Goal: Use online tool/utility: Utilize a website feature to perform a specific function

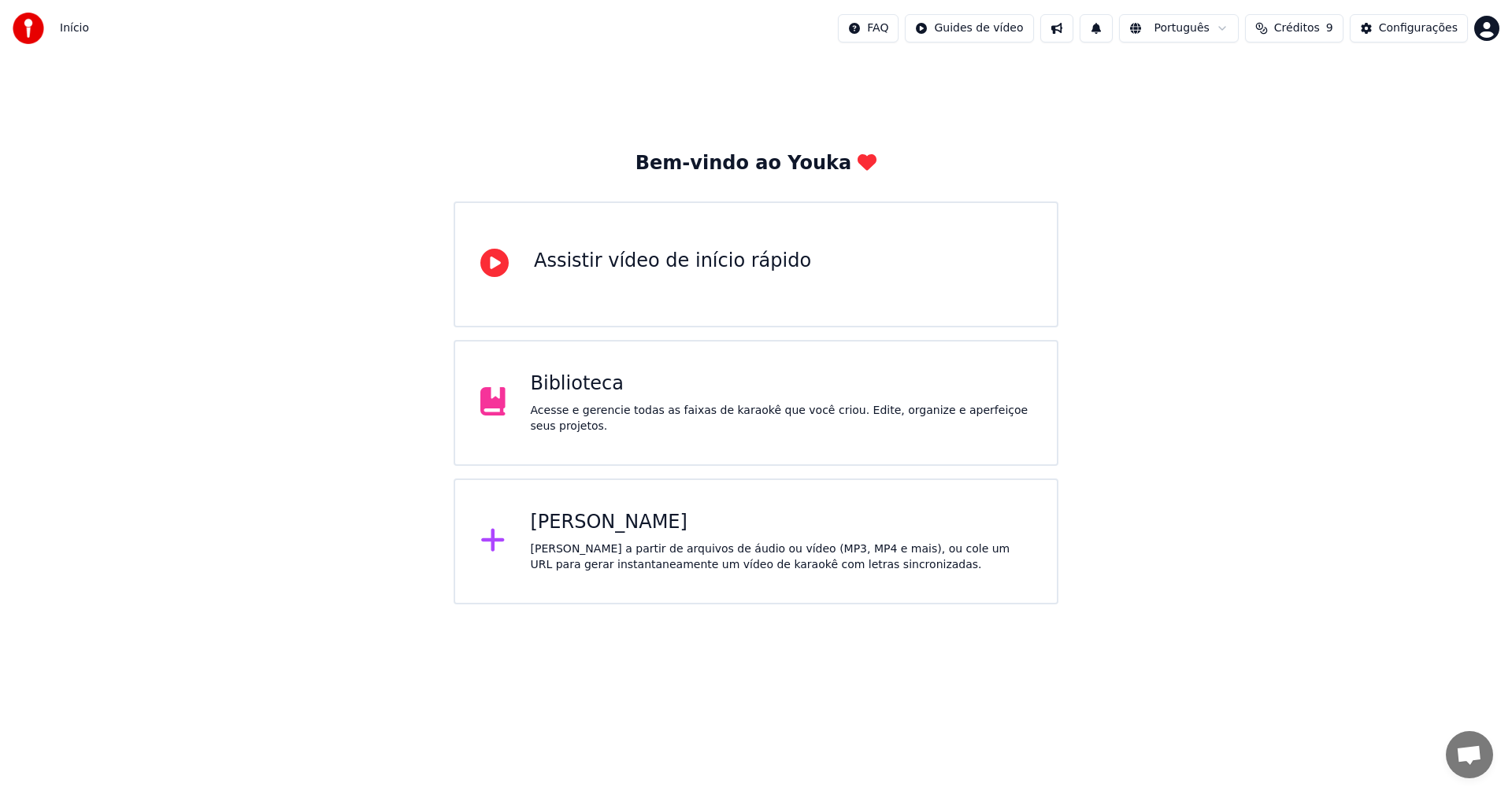
click at [624, 542] on div "[PERSON_NAME] a partir de arquivos de áudio ou vídeo (MP3, MP4 e mais), ou cole…" at bounding box center [780, 557] width 501 height 32
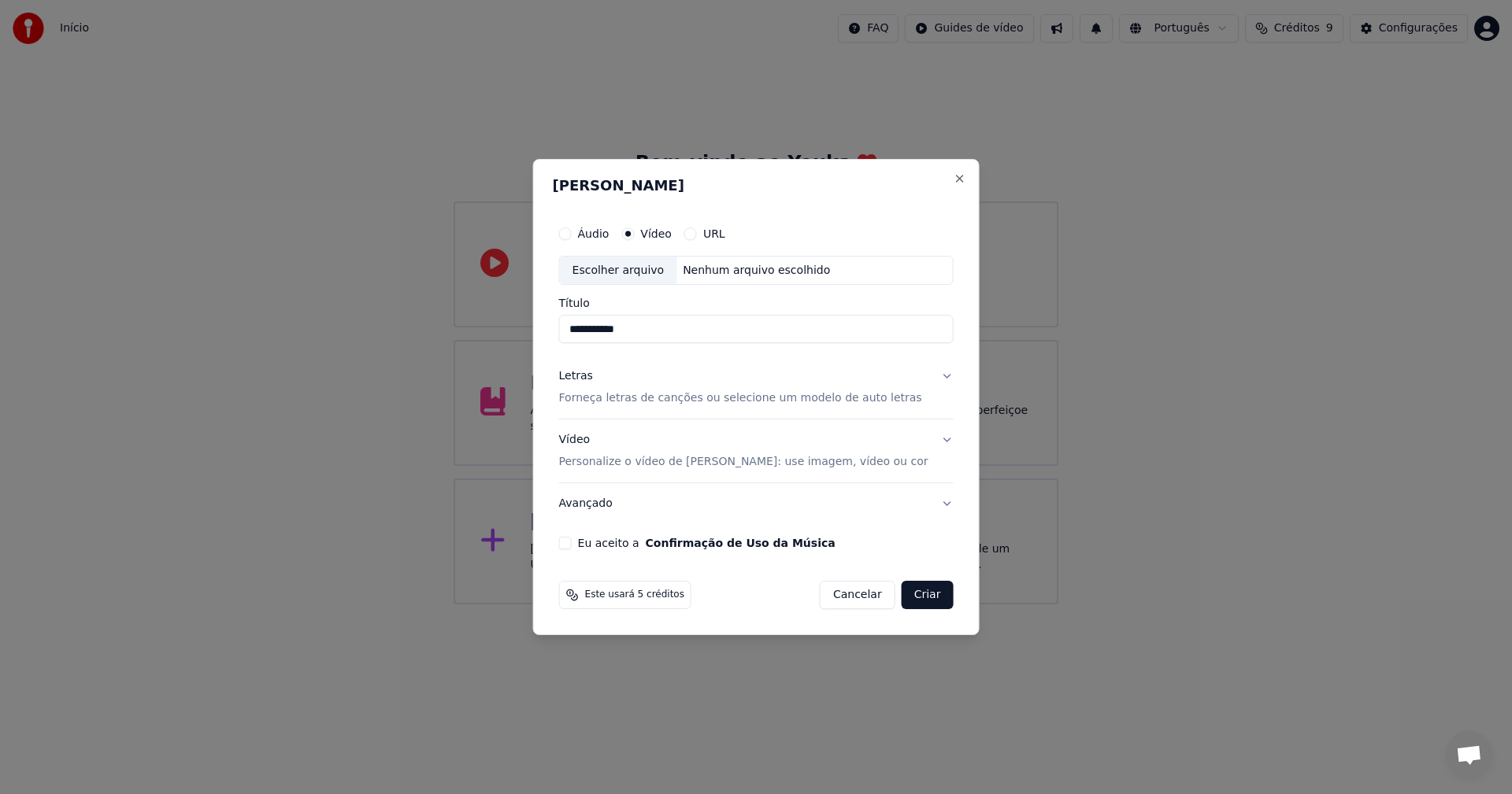
type input "**********"
click at [637, 399] on p "Forneça letras de canções ou selecione um modelo de auto letras" at bounding box center [741, 399] width 363 height 16
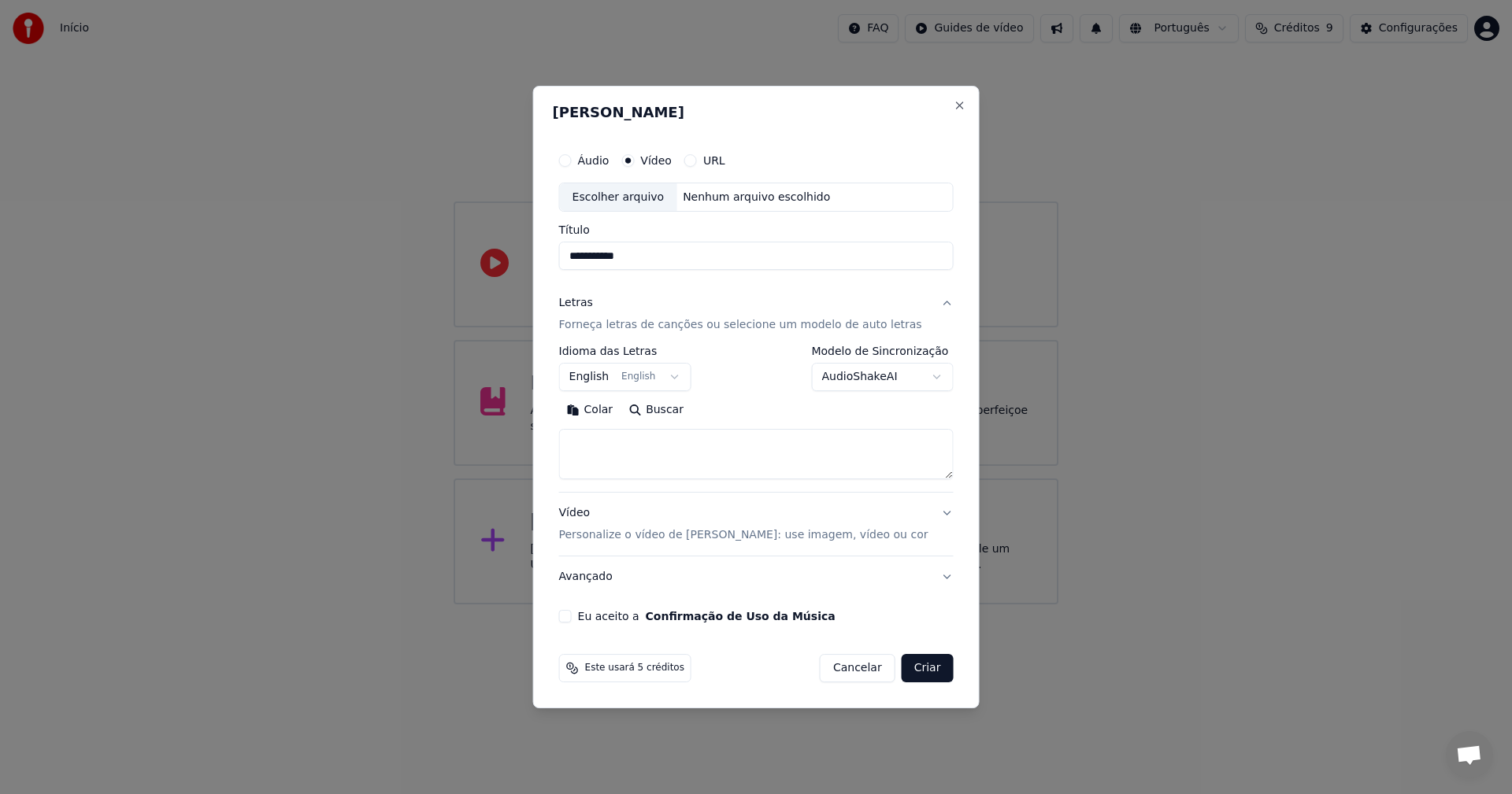
click at [641, 442] on textarea at bounding box center [756, 454] width 394 height 50
click at [614, 415] on button "Colar" at bounding box center [590, 411] width 62 height 26
click at [736, 412] on button "Expandir" at bounding box center [741, 411] width 82 height 26
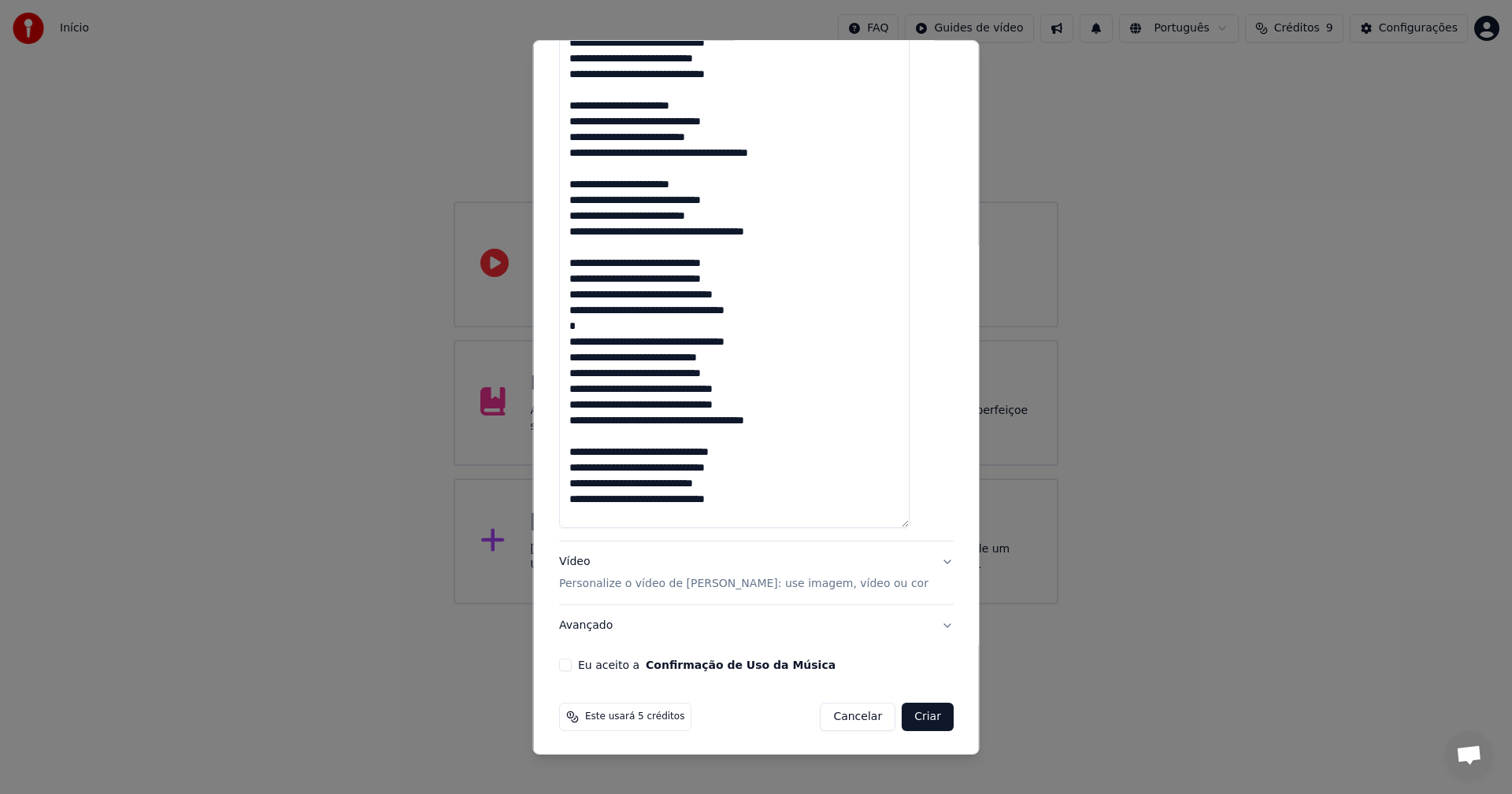
scroll to position [798, 0]
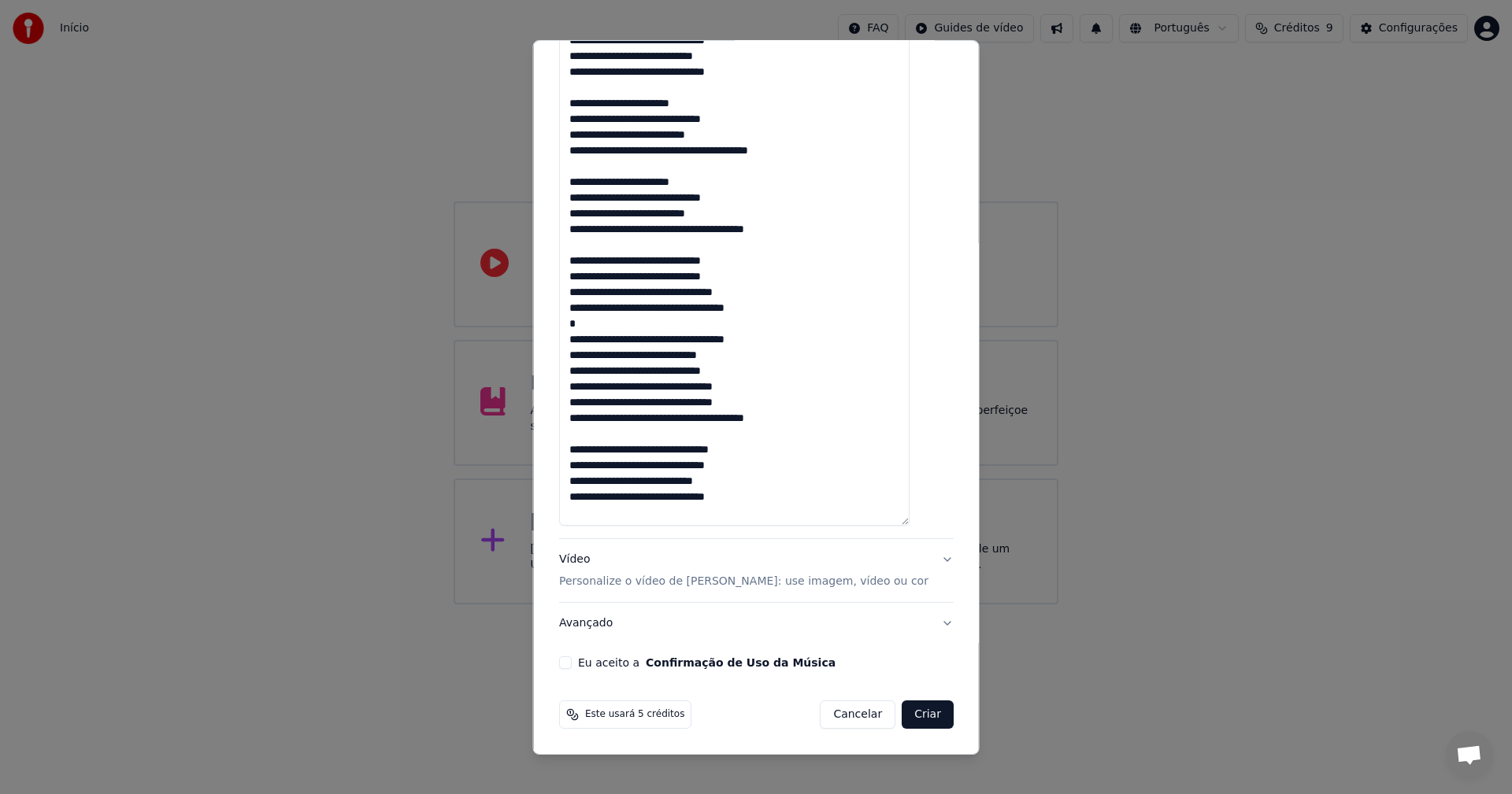
click at [572, 662] on button "Eu aceito a Confirmação de Uso da Música" at bounding box center [566, 662] width 12 height 12
click at [809, 584] on p "Personalize o vídeo de [PERSON_NAME]: use imagem, vídeo ou cor" at bounding box center [744, 581] width 369 height 16
type textarea "**********"
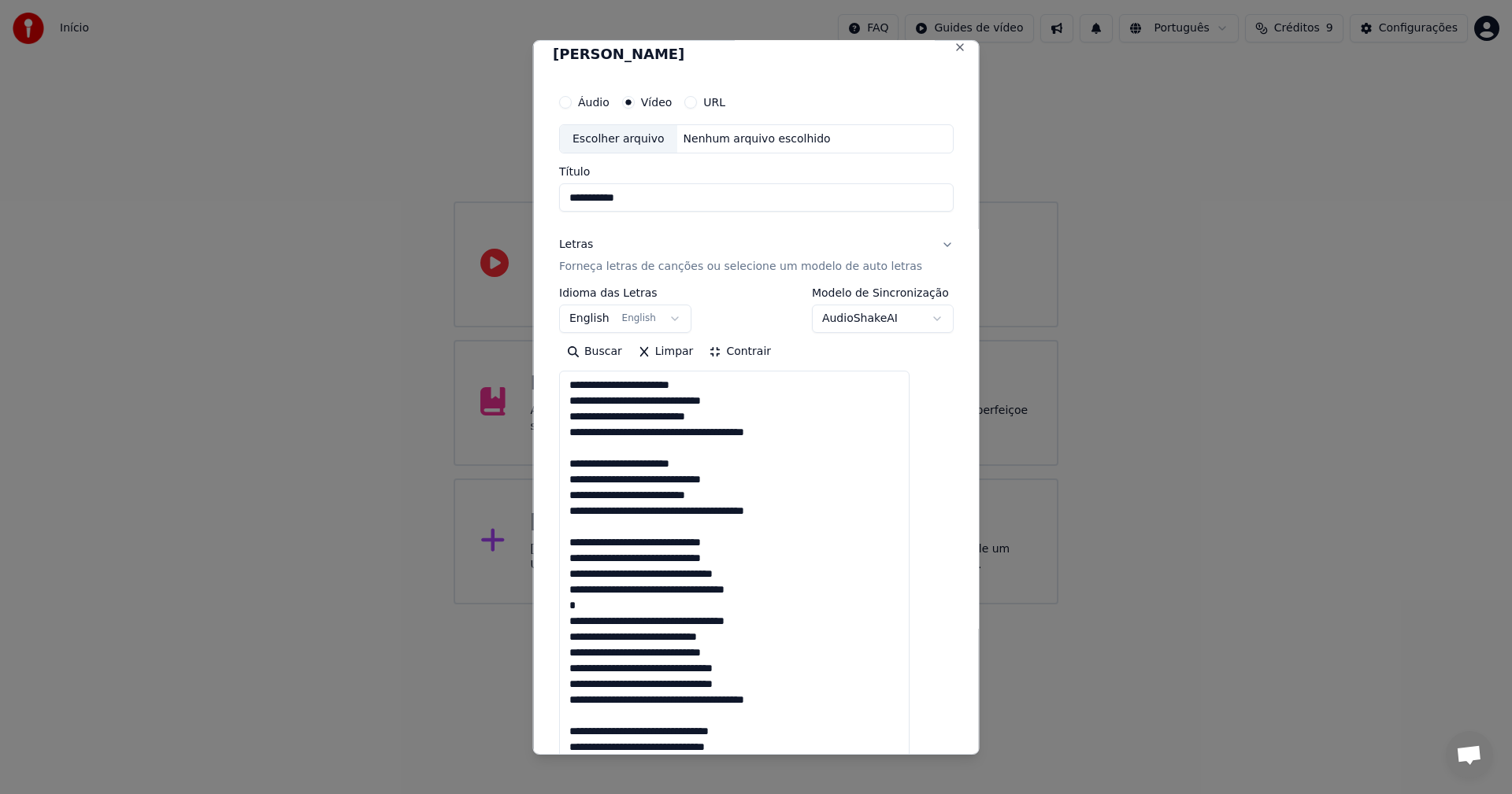
scroll to position [0, 0]
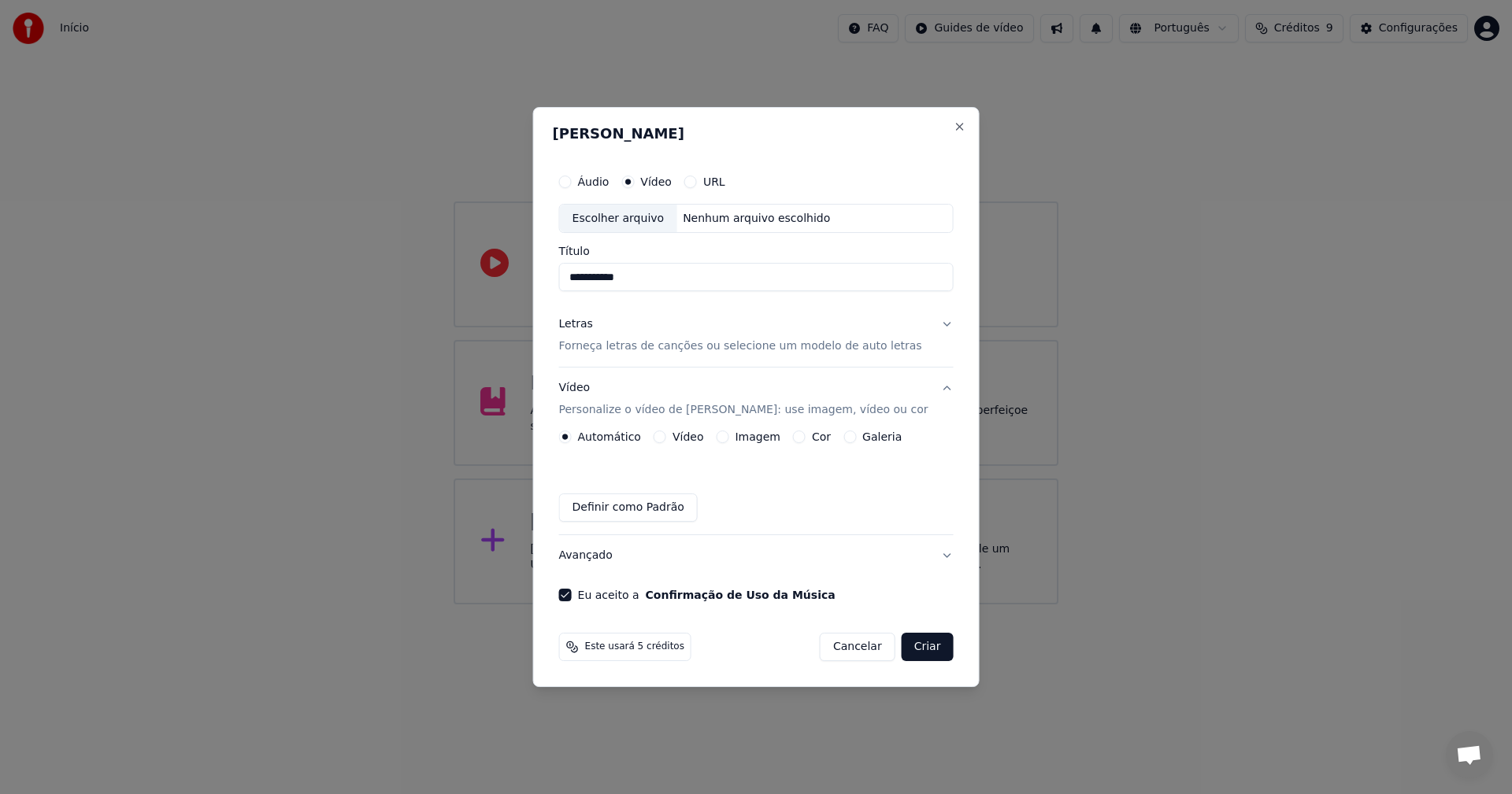
click at [666, 437] on button "Vídeo" at bounding box center [659, 436] width 12 height 12
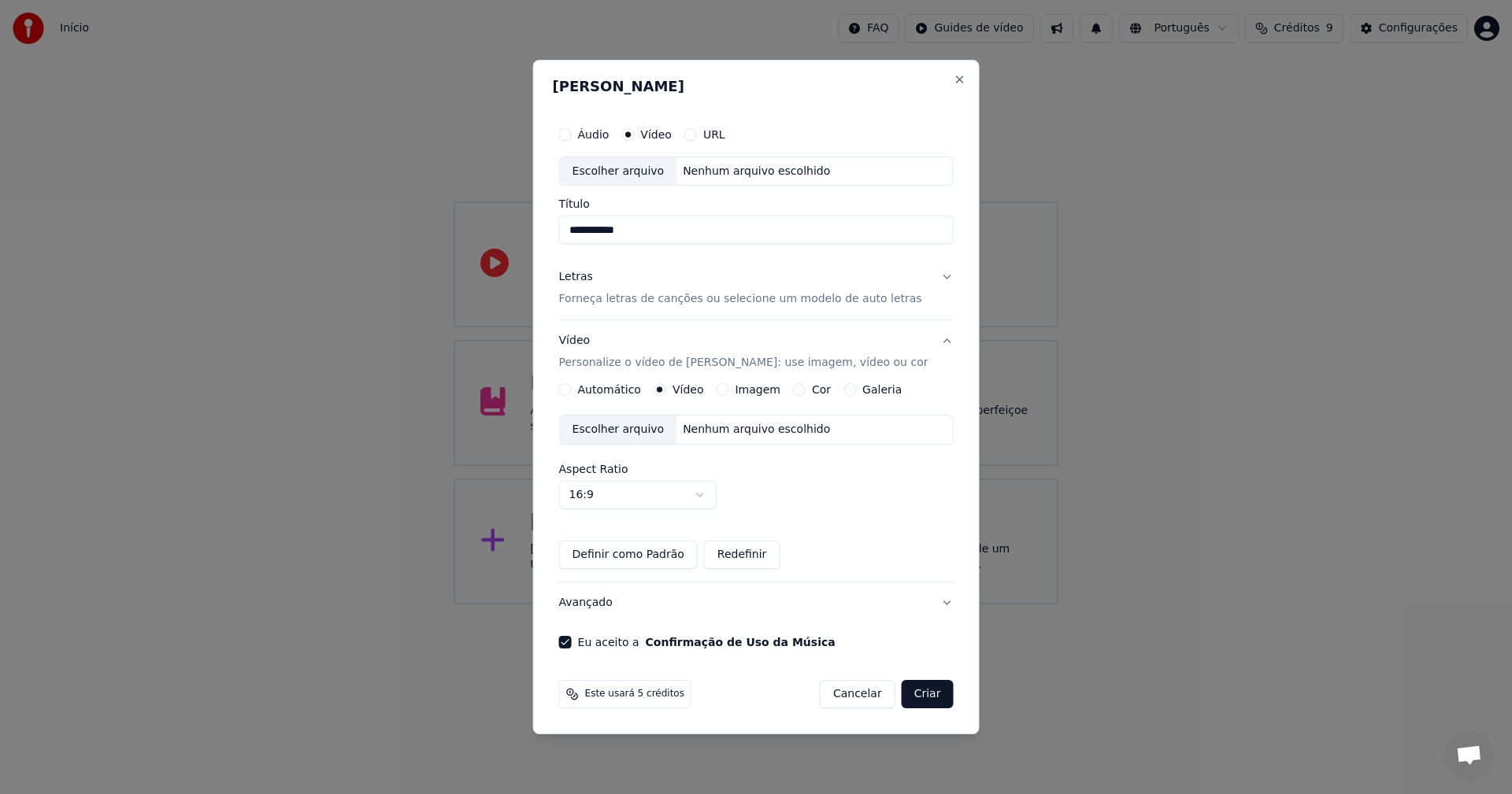
click at [663, 428] on div "Escolher arquivo" at bounding box center [618, 429] width 118 height 28
click at [923, 696] on button "Criar" at bounding box center [927, 694] width 52 height 28
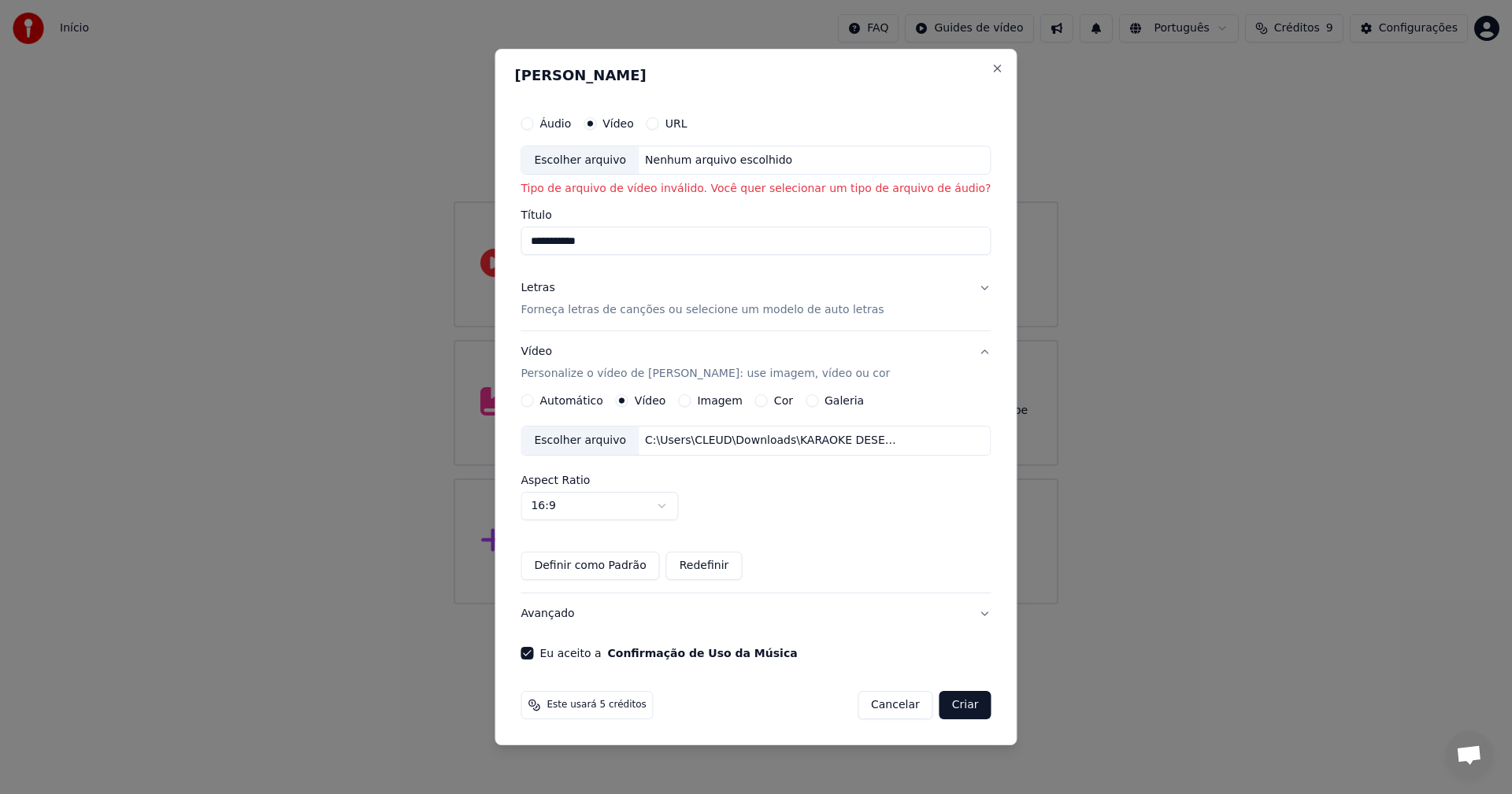
click at [622, 156] on div "Escolher arquivo" at bounding box center [580, 161] width 118 height 28
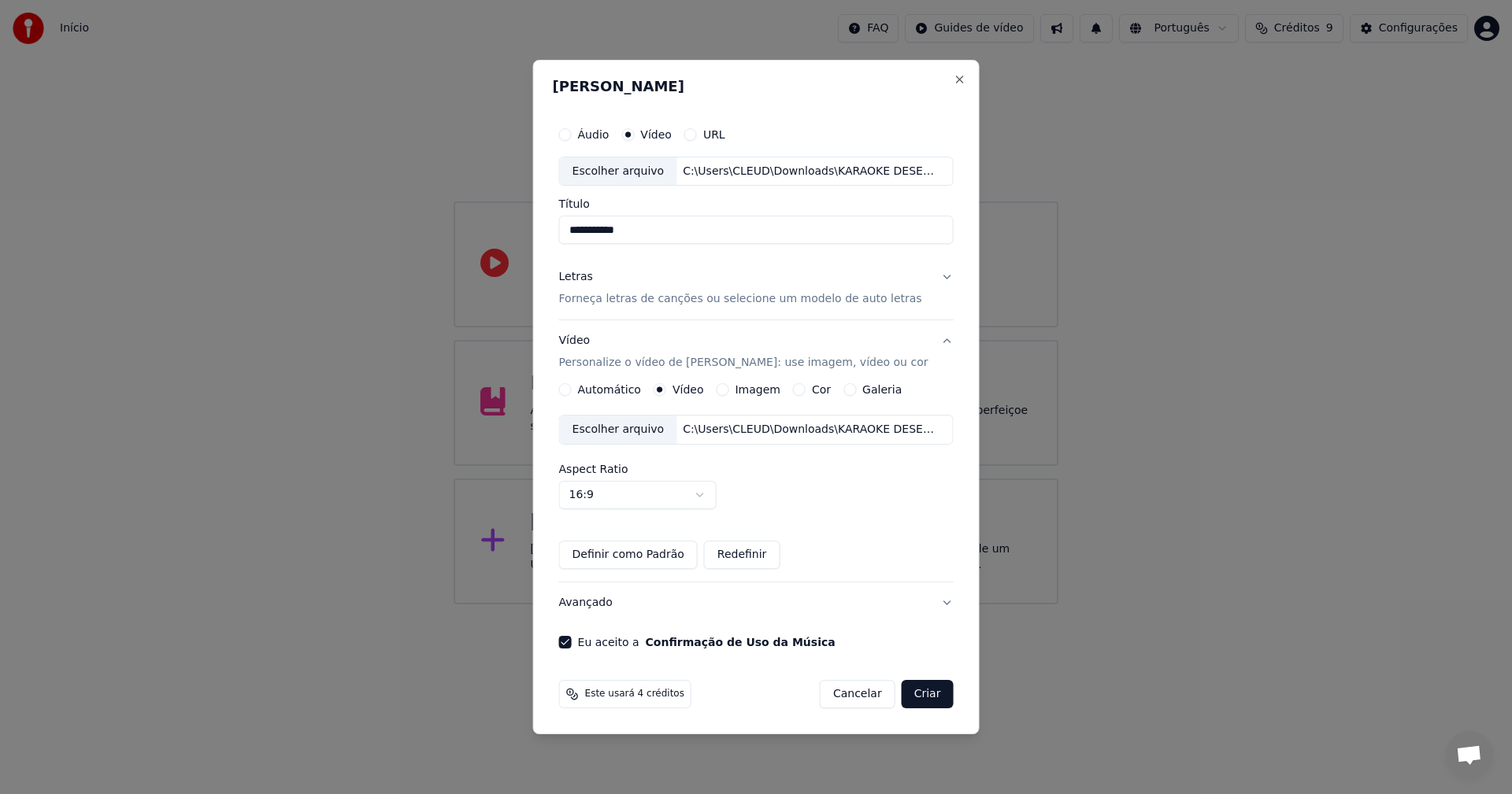
type input "**********"
click at [922, 695] on button "Criar" at bounding box center [927, 694] width 52 height 28
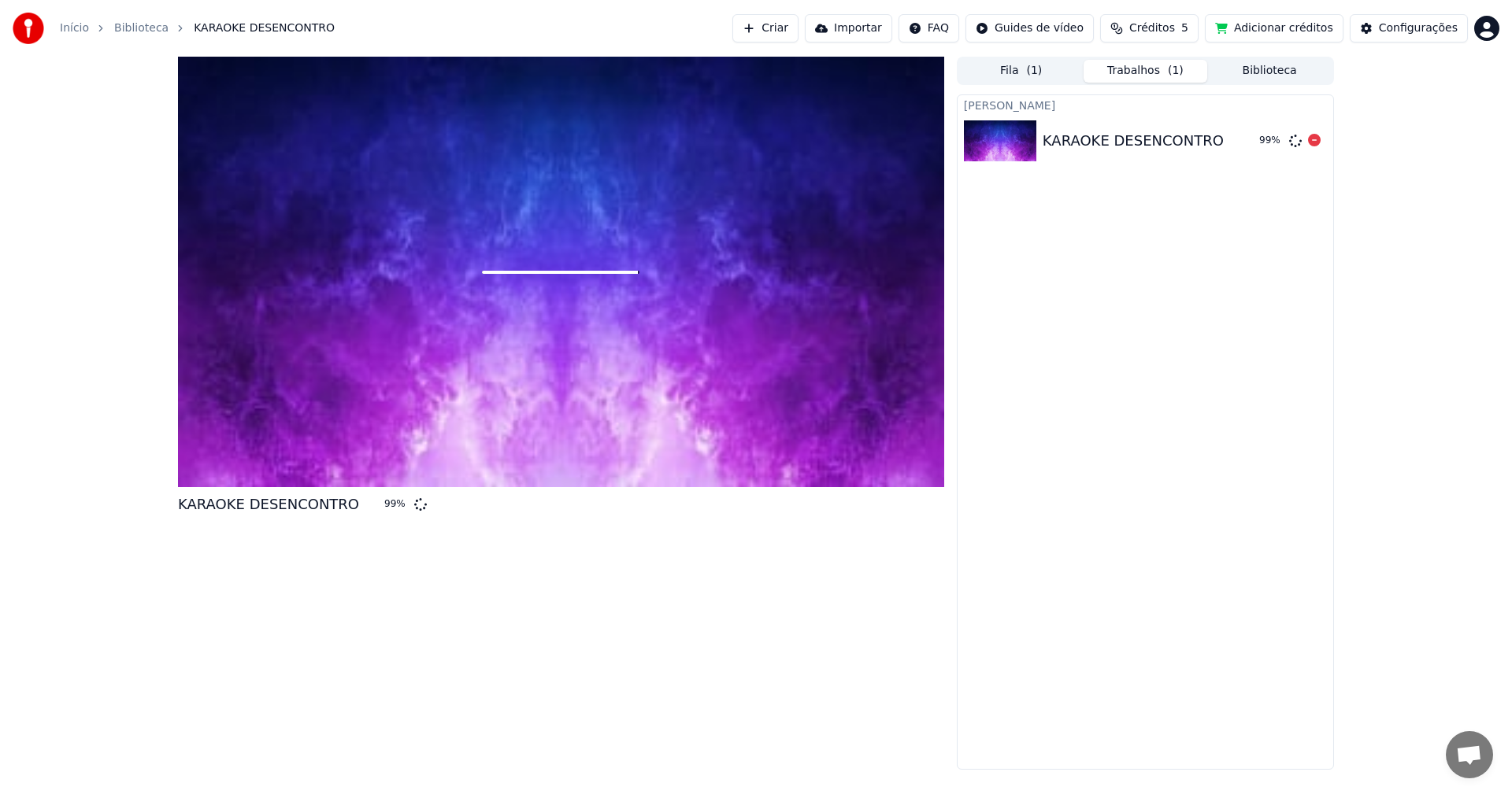
click at [1015, 142] on img at bounding box center [999, 140] width 72 height 41
click at [1181, 70] on button "Trabalhos ( 1 )" at bounding box center [1145, 72] width 125 height 23
click at [1030, 73] on span "( 1 )" at bounding box center [1034, 71] width 16 height 16
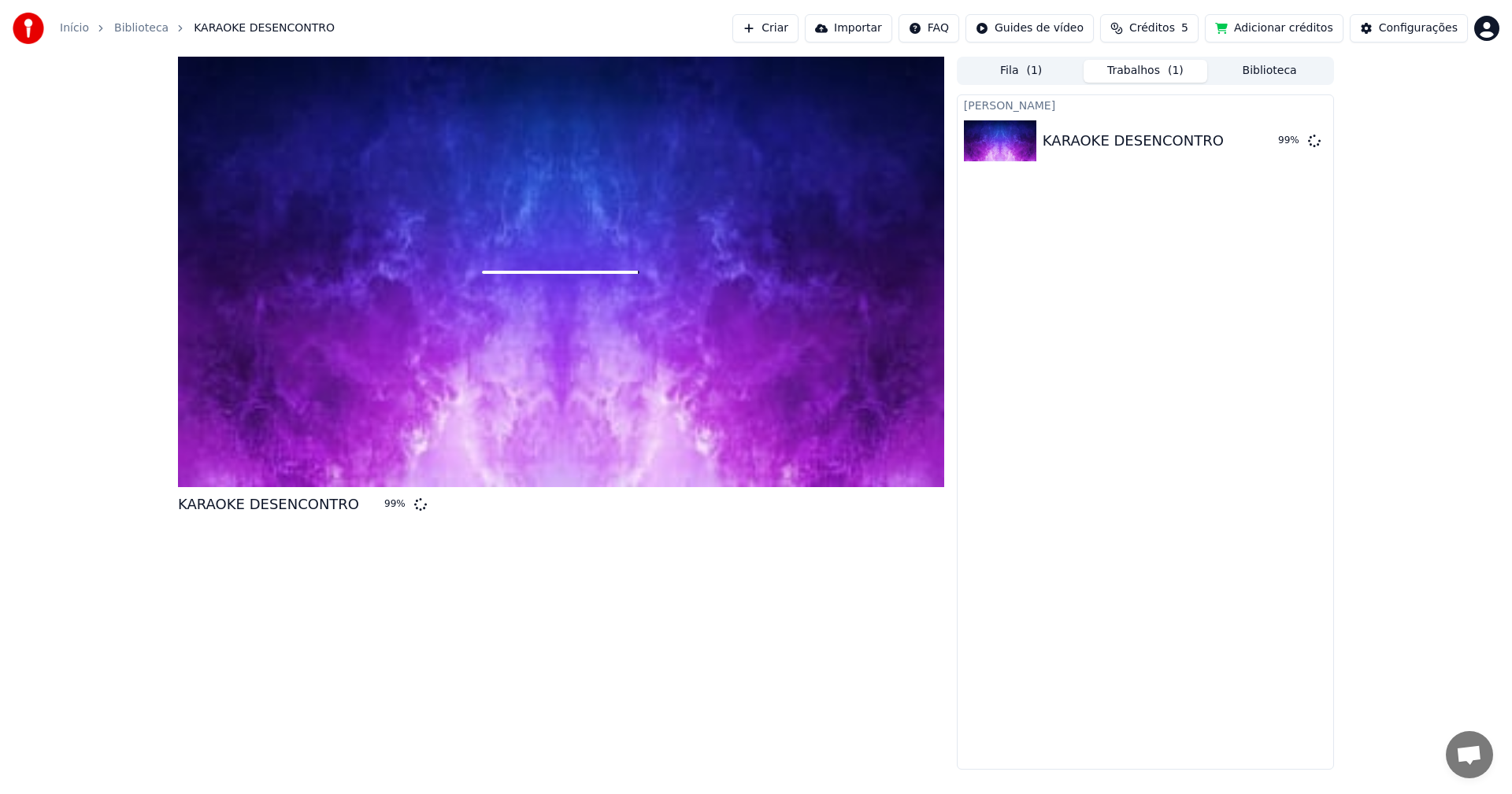
click at [1136, 73] on button "Trabalhos ( 1 )" at bounding box center [1145, 72] width 125 height 23
click at [1258, 69] on button "Biblioteca" at bounding box center [1269, 72] width 125 height 23
click at [1136, 73] on button "Trabalhos ( 1 )" at bounding box center [1145, 72] width 125 height 23
click at [1029, 72] on span "( 1 )" at bounding box center [1034, 71] width 16 height 16
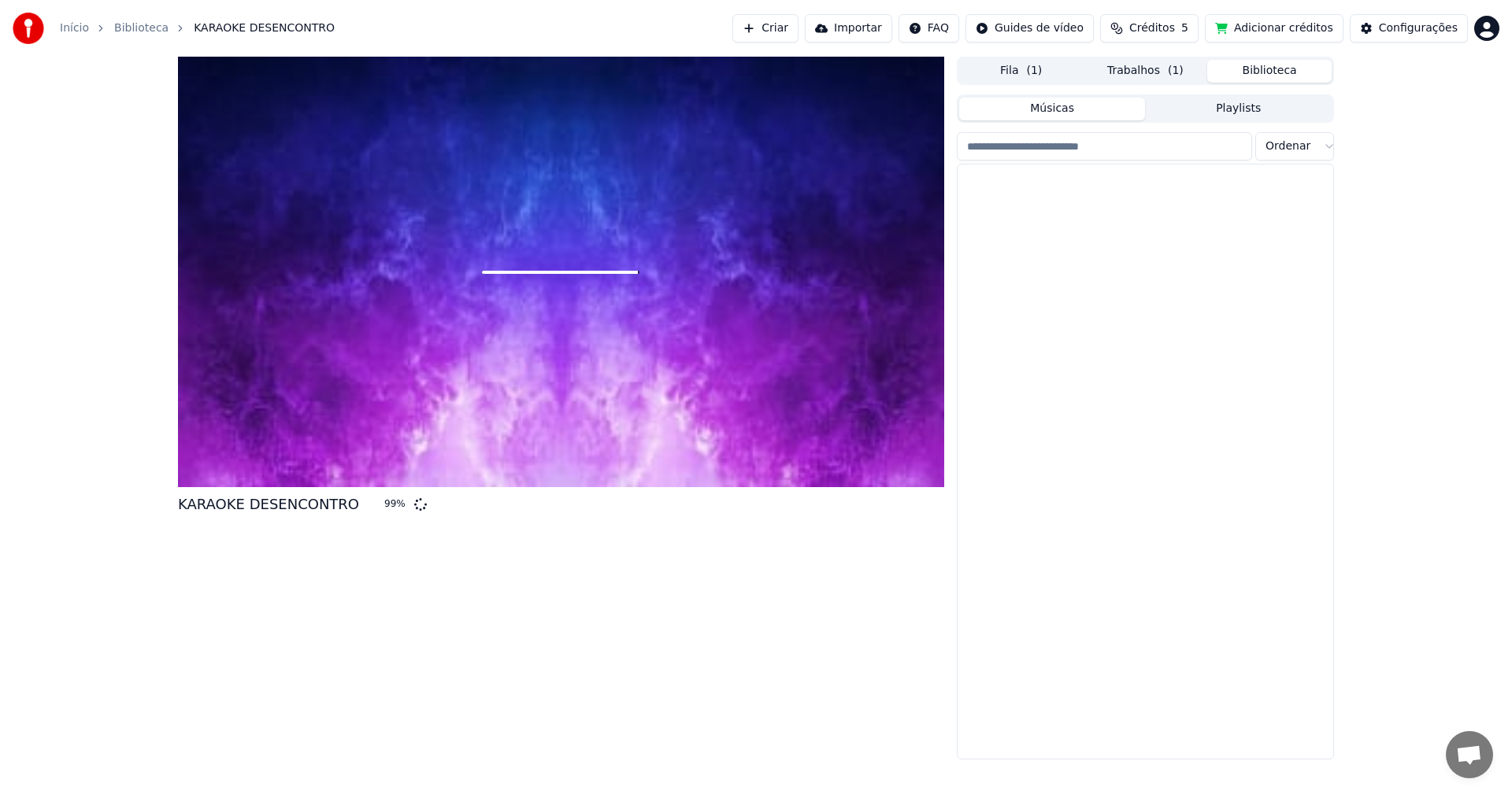
click at [1274, 69] on button "Biblioteca" at bounding box center [1269, 72] width 125 height 23
click at [1096, 110] on button "Músicas" at bounding box center [1052, 109] width 186 height 23
click at [1209, 119] on button "Playlists" at bounding box center [1237, 109] width 186 height 23
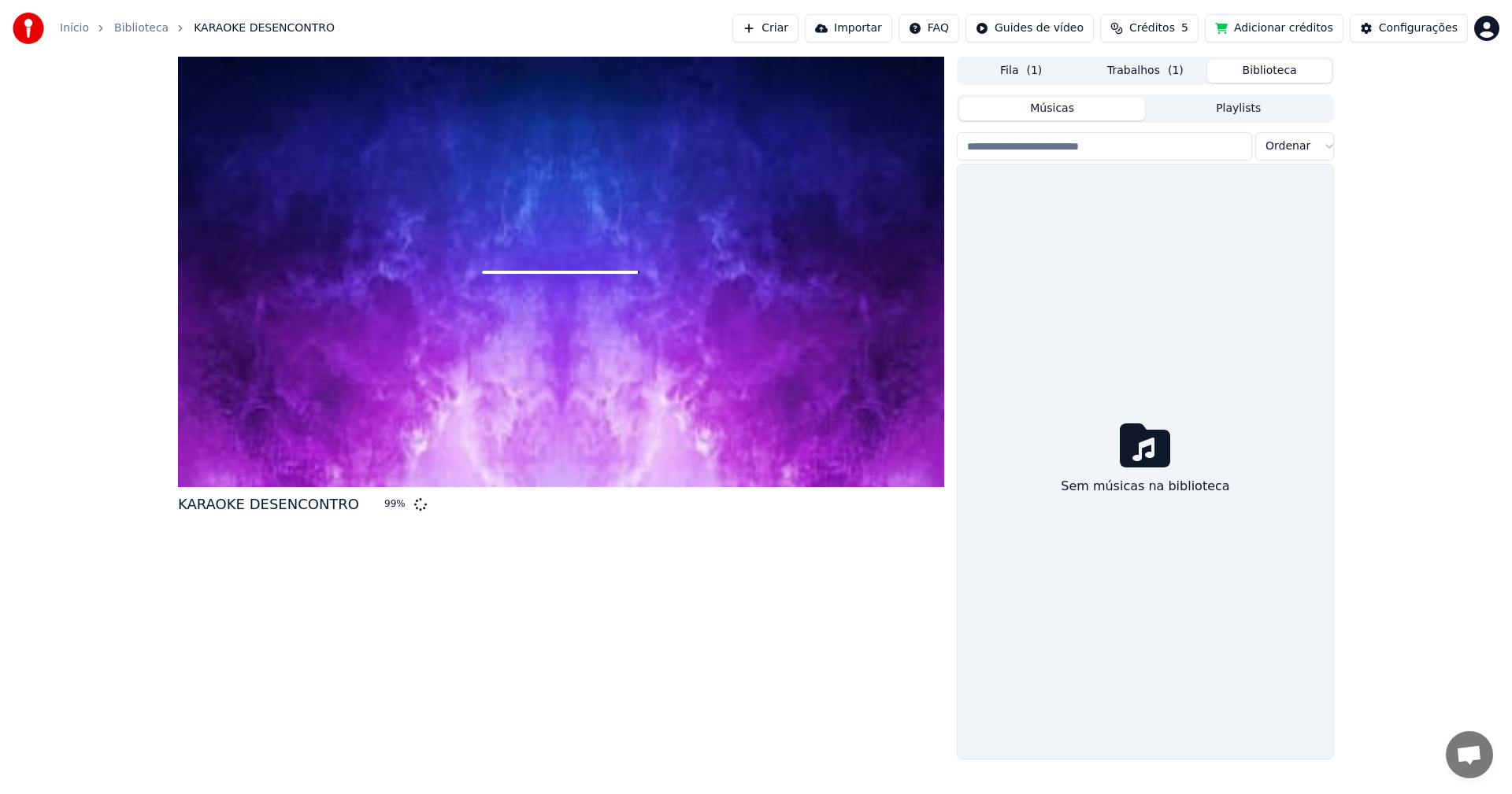
click at [1125, 102] on button "Músicas" at bounding box center [1052, 109] width 186 height 23
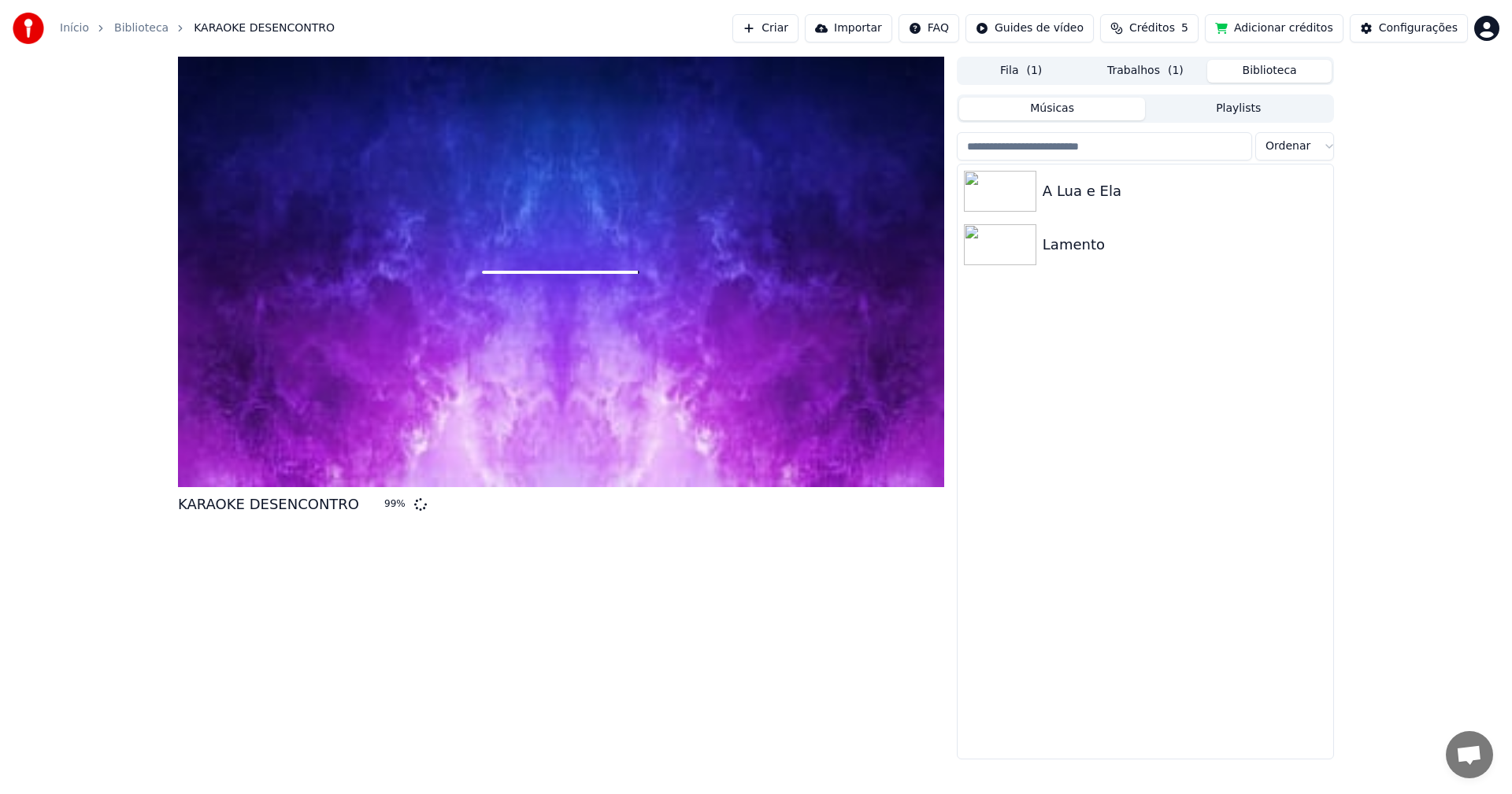
click at [1145, 83] on div "Fila ( 1 ) Trabalhos ( 1 ) Biblioteca" at bounding box center [1144, 71] width 377 height 28
click at [1043, 78] on button "Fila ( 1 )" at bounding box center [1021, 72] width 125 height 23
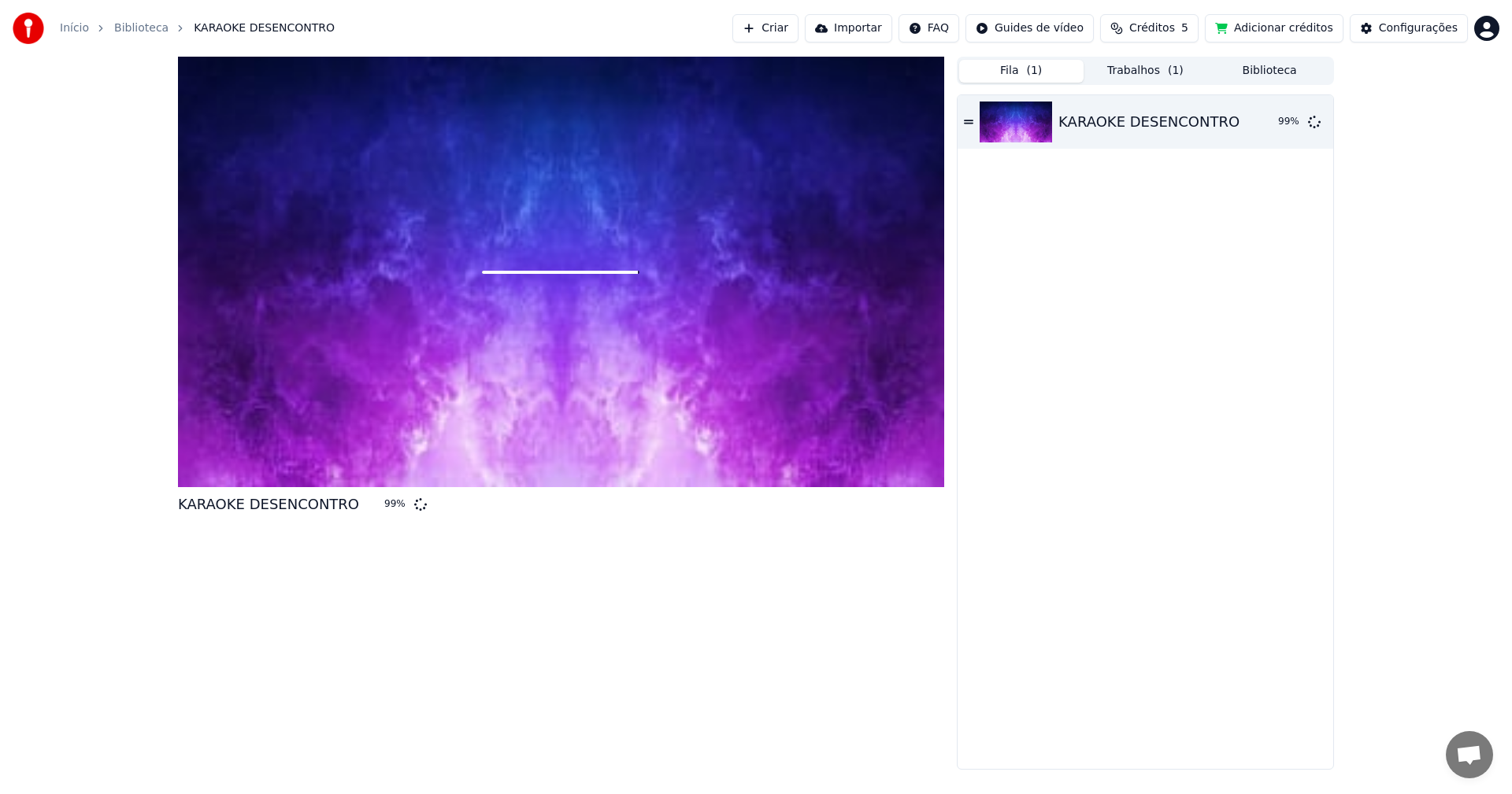
click at [293, 501] on div "KARAOKE DESENCONTRO" at bounding box center [268, 504] width 181 height 22
click at [964, 119] on icon at bounding box center [968, 122] width 10 height 11
click at [1019, 124] on img at bounding box center [1015, 122] width 72 height 41
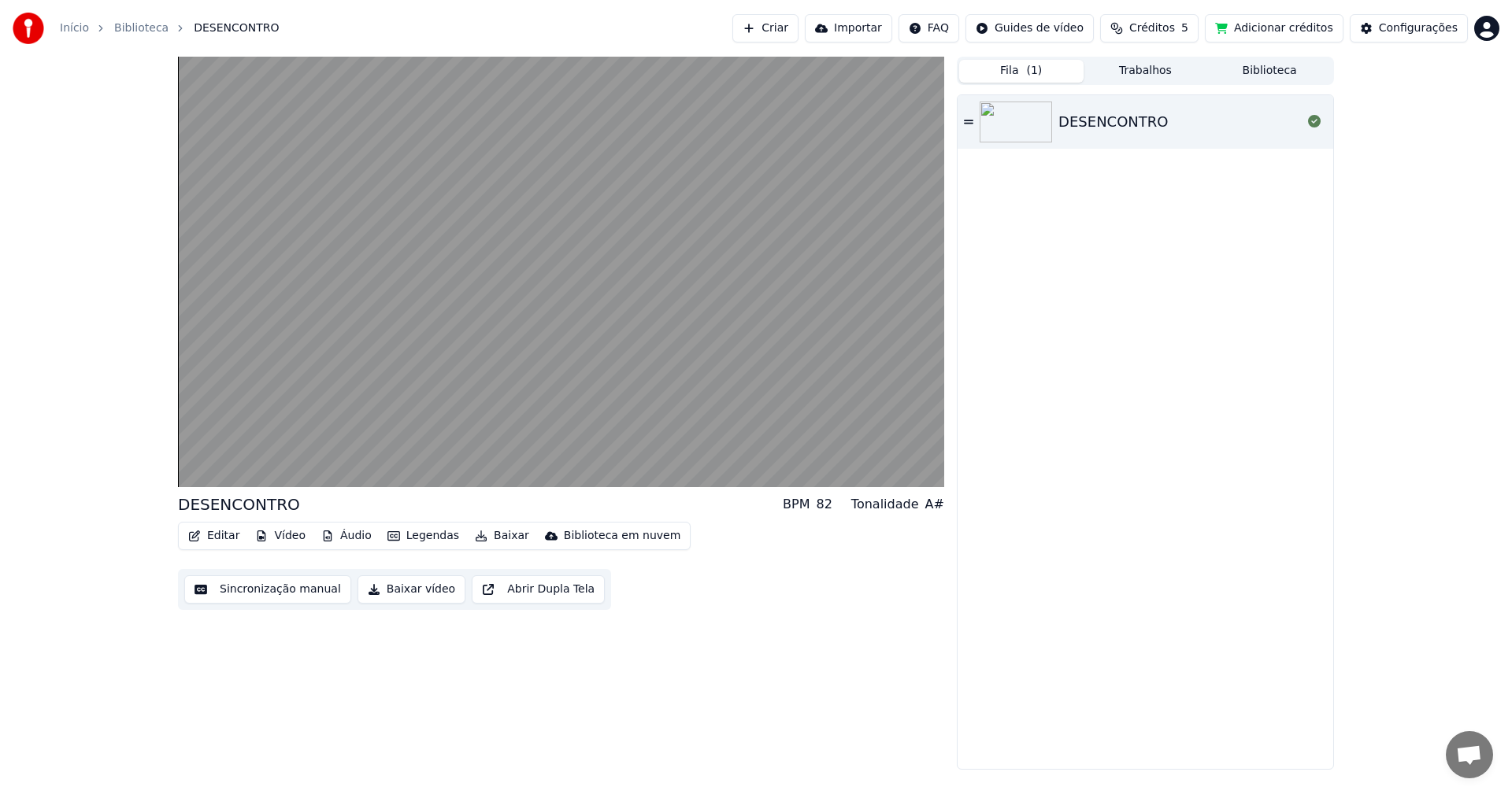
click at [227, 537] on button "Editar" at bounding box center [214, 535] width 64 height 22
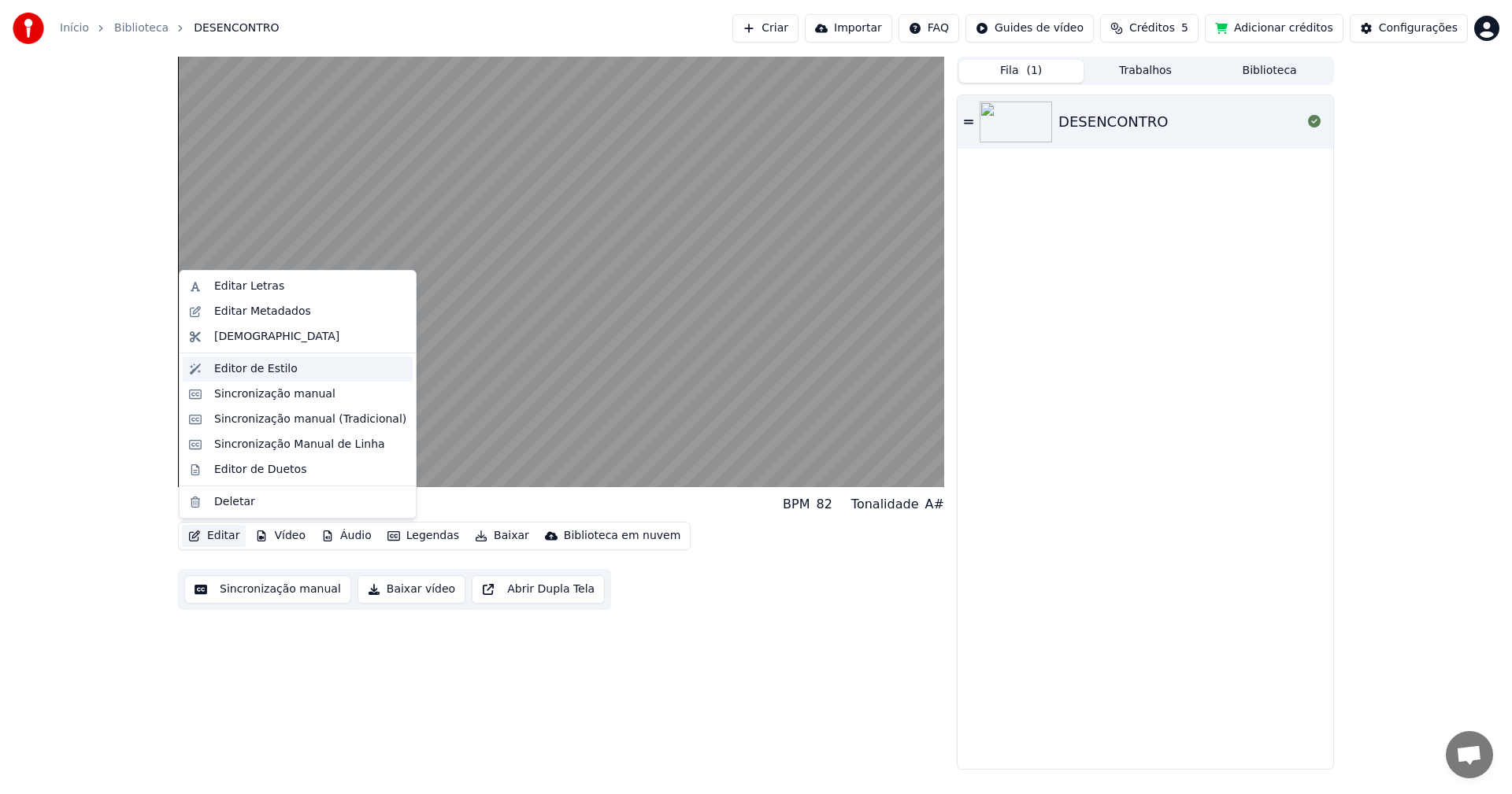
click at [251, 372] on div "Editor de Estilo" at bounding box center [255, 369] width 83 height 16
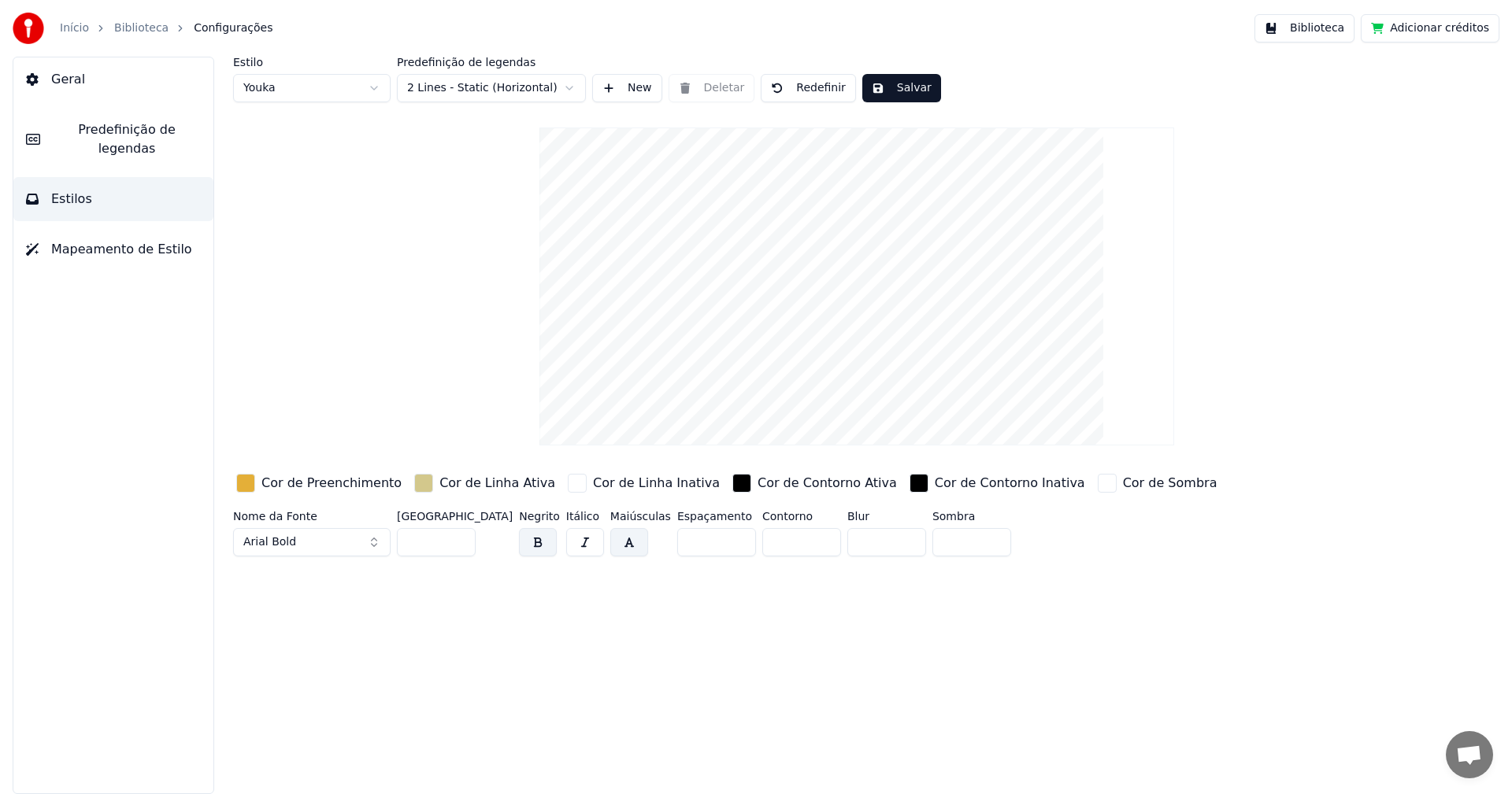
click at [244, 482] on div "button" at bounding box center [245, 482] width 19 height 19
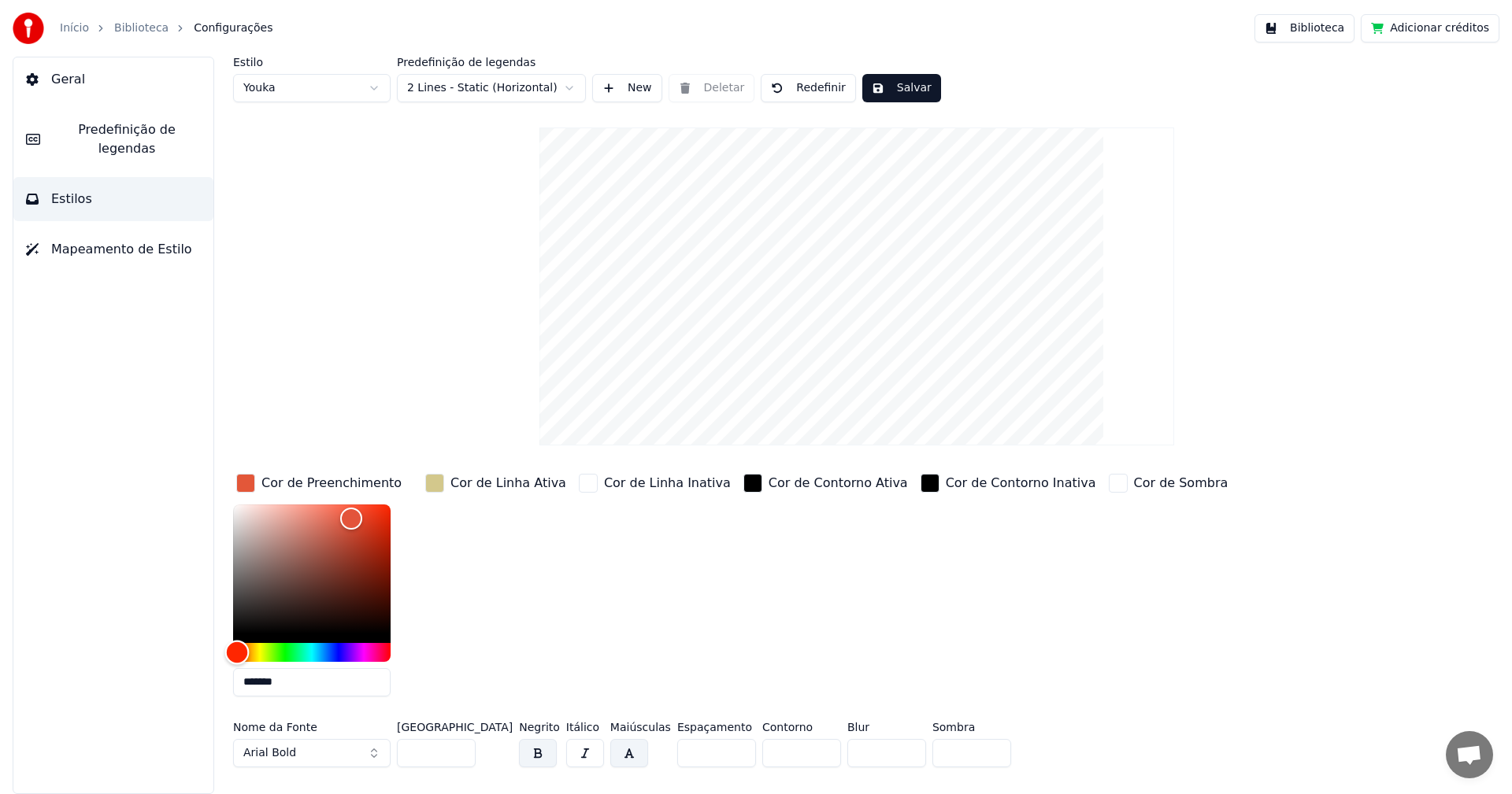
type input "*******"
drag, startPoint x: 249, startPoint y: 649, endPoint x: 234, endPoint y: 651, distance: 15.1
click at [234, 651] on div "Hue" at bounding box center [235, 652] width 25 height 25
click at [906, 86] on button "Salvar" at bounding box center [901, 88] width 79 height 28
click at [82, 28] on link "Início" at bounding box center [74, 28] width 29 height 16
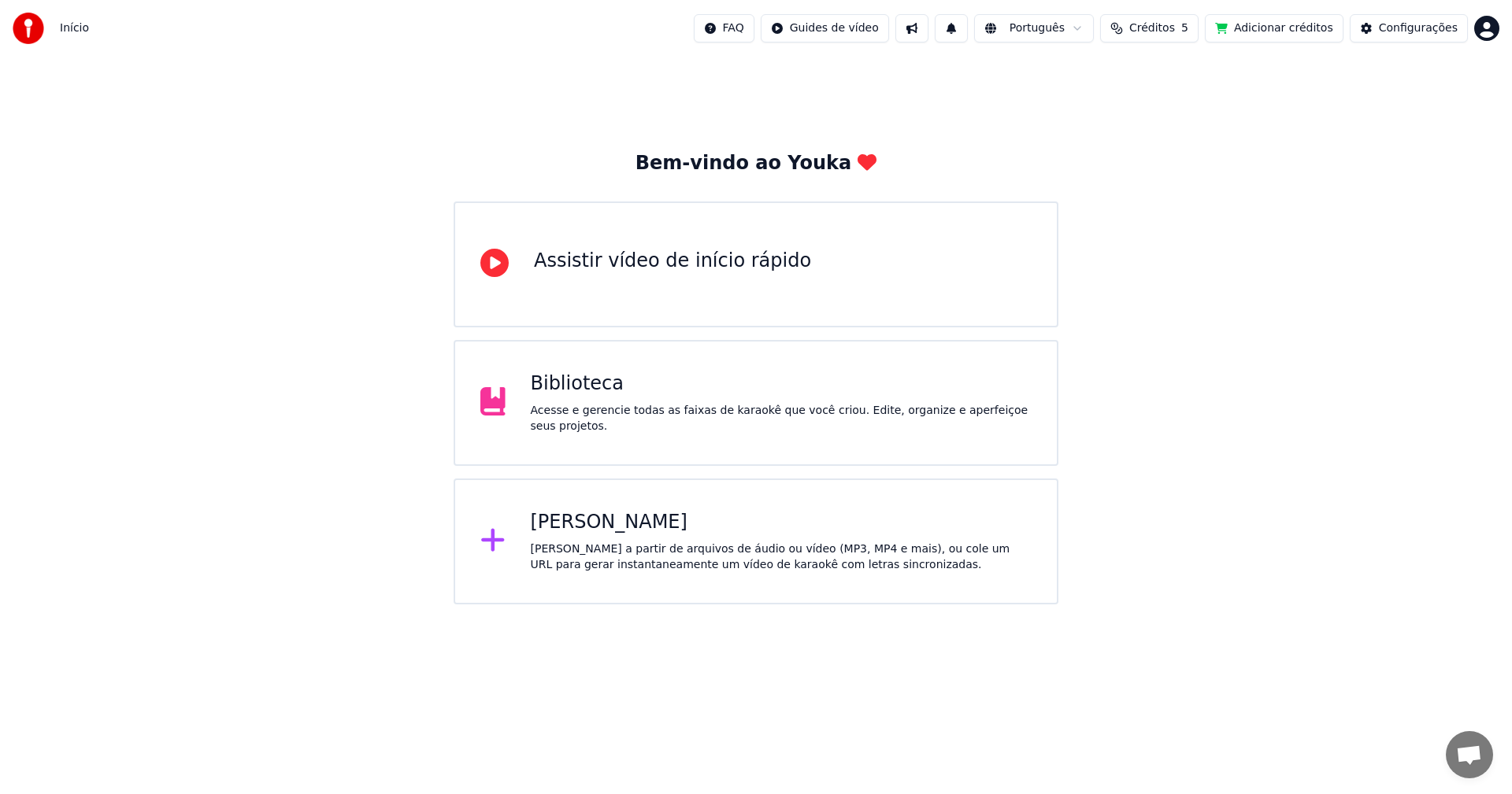
click at [650, 414] on div "Acesse e gerencie todas as faixas de karaokê que você criou. Edite, organize e …" at bounding box center [780, 419] width 501 height 32
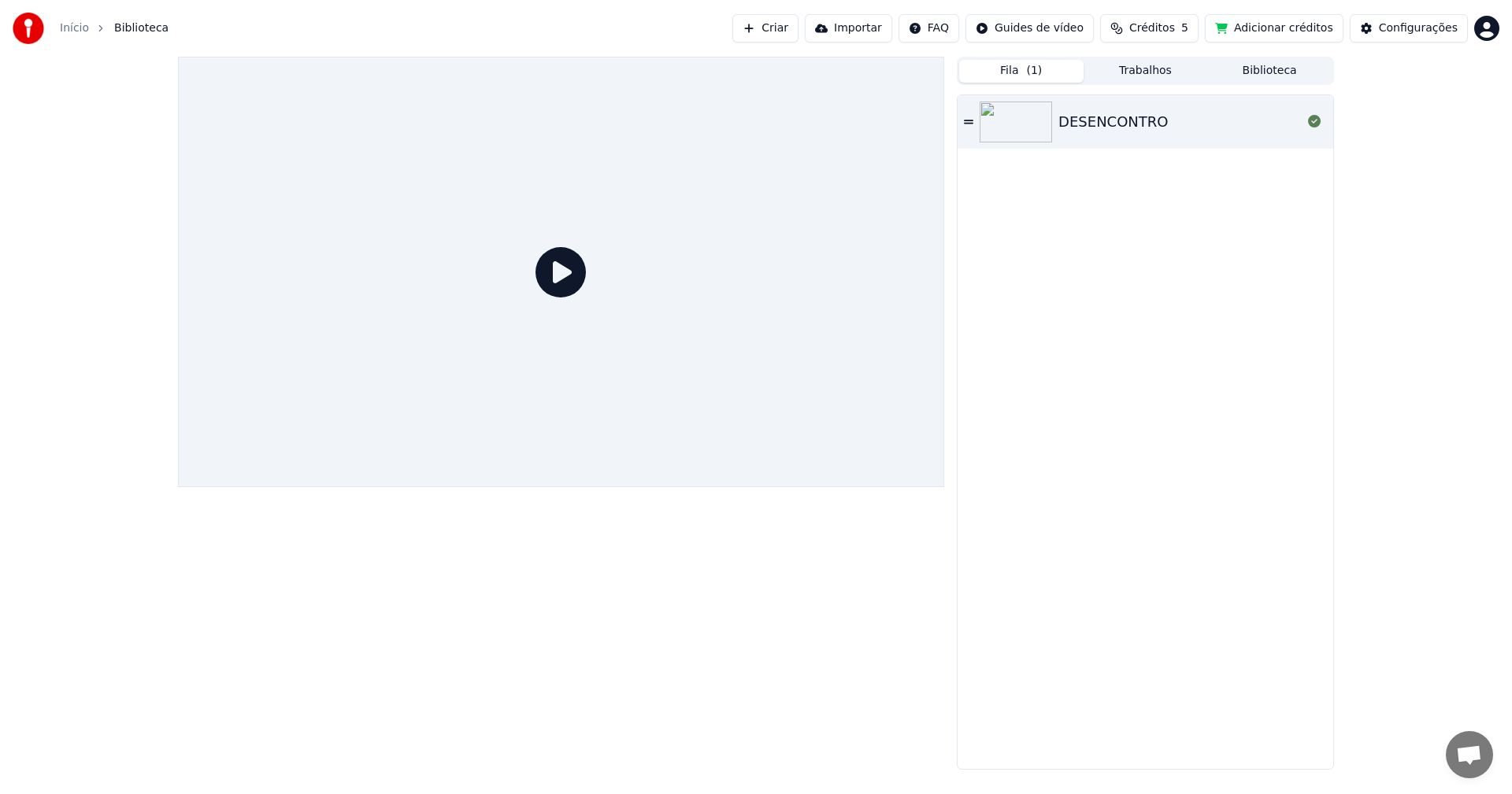
click at [1136, 125] on div "DESENCONTRO" at bounding box center [1113, 122] width 110 height 22
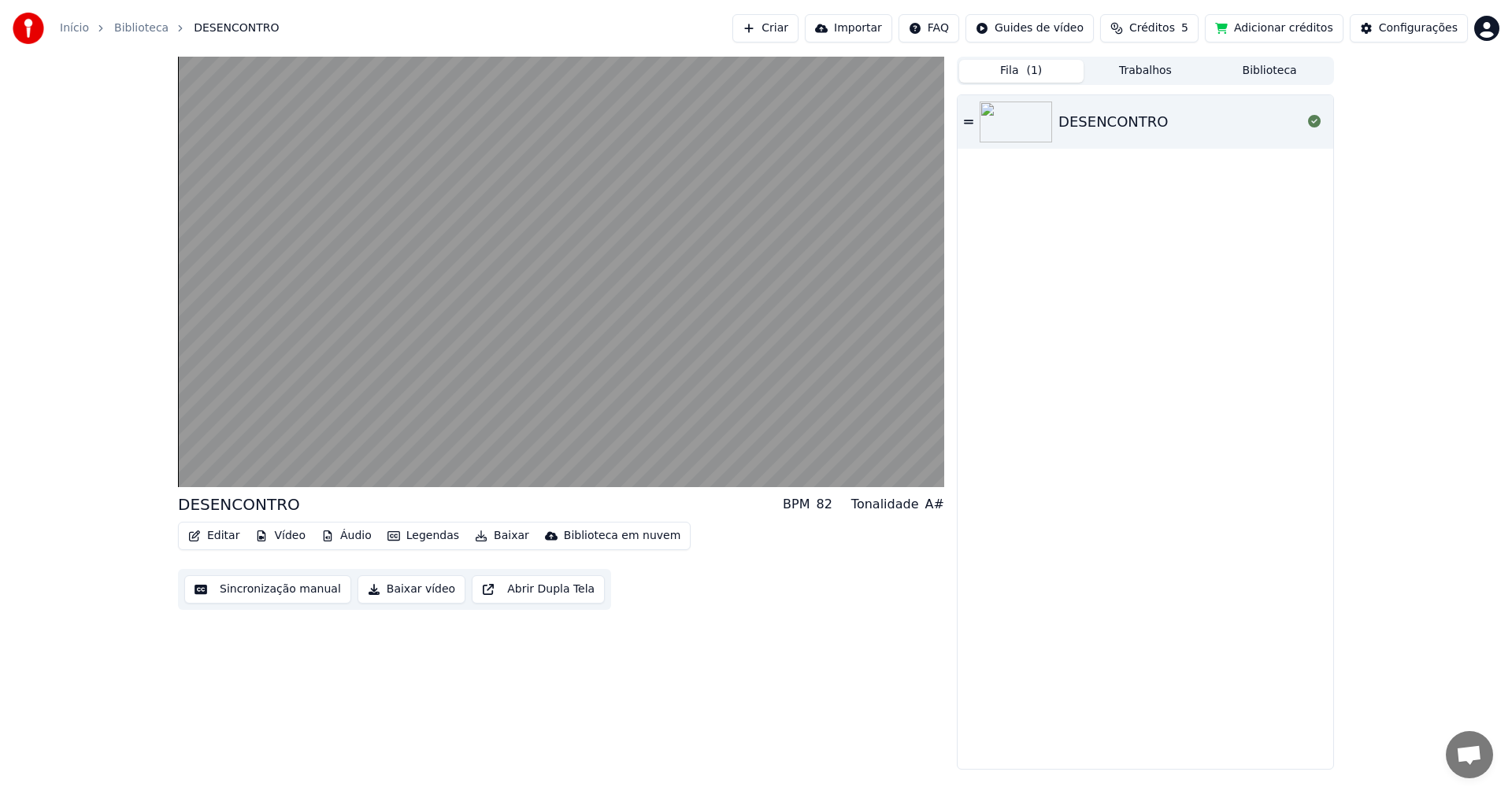
click at [417, 537] on button "Legendas" at bounding box center [422, 535] width 84 height 22
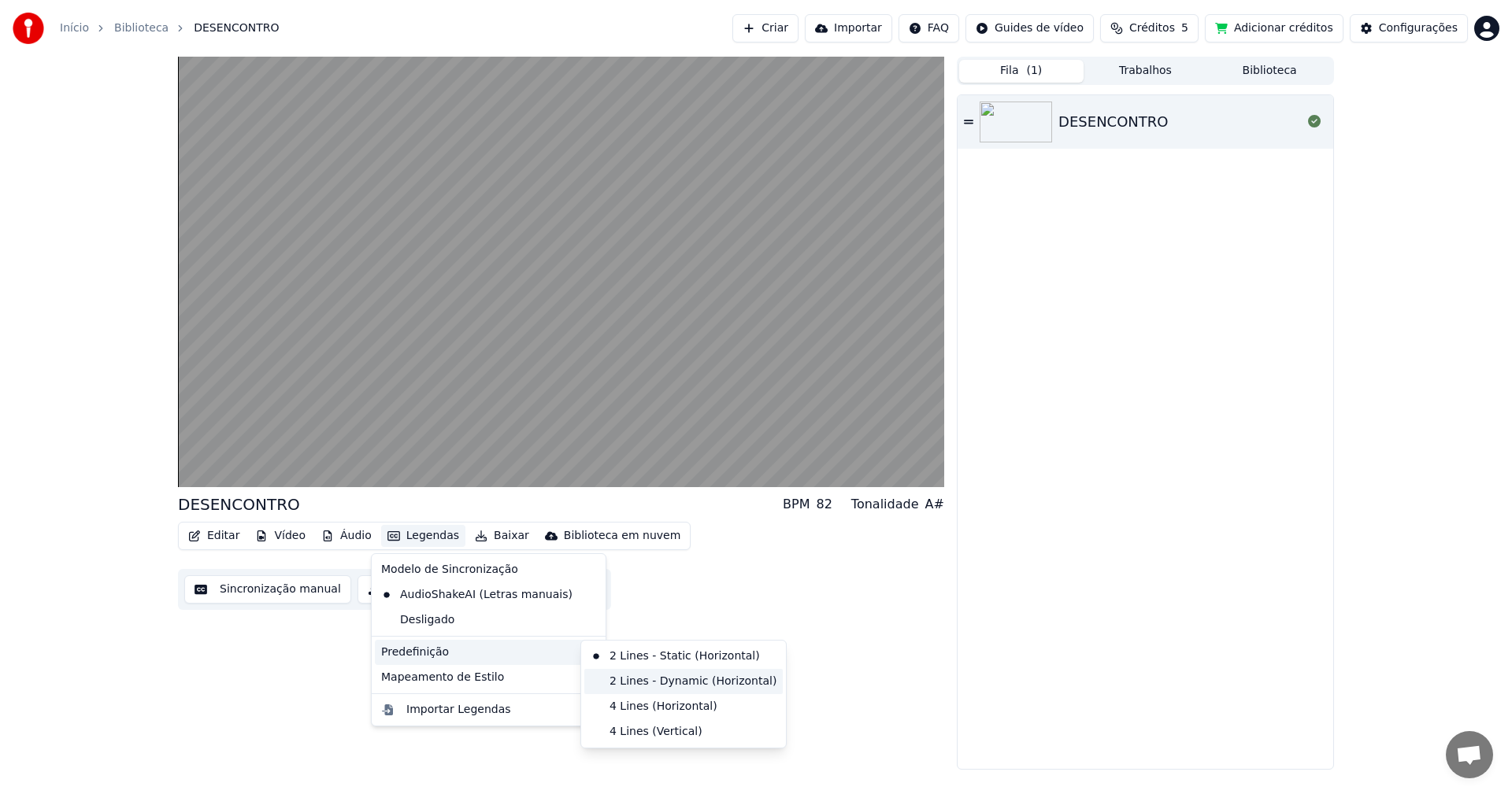
click at [668, 684] on div "2 Lines - Dynamic (Horizontal)" at bounding box center [683, 681] width 199 height 26
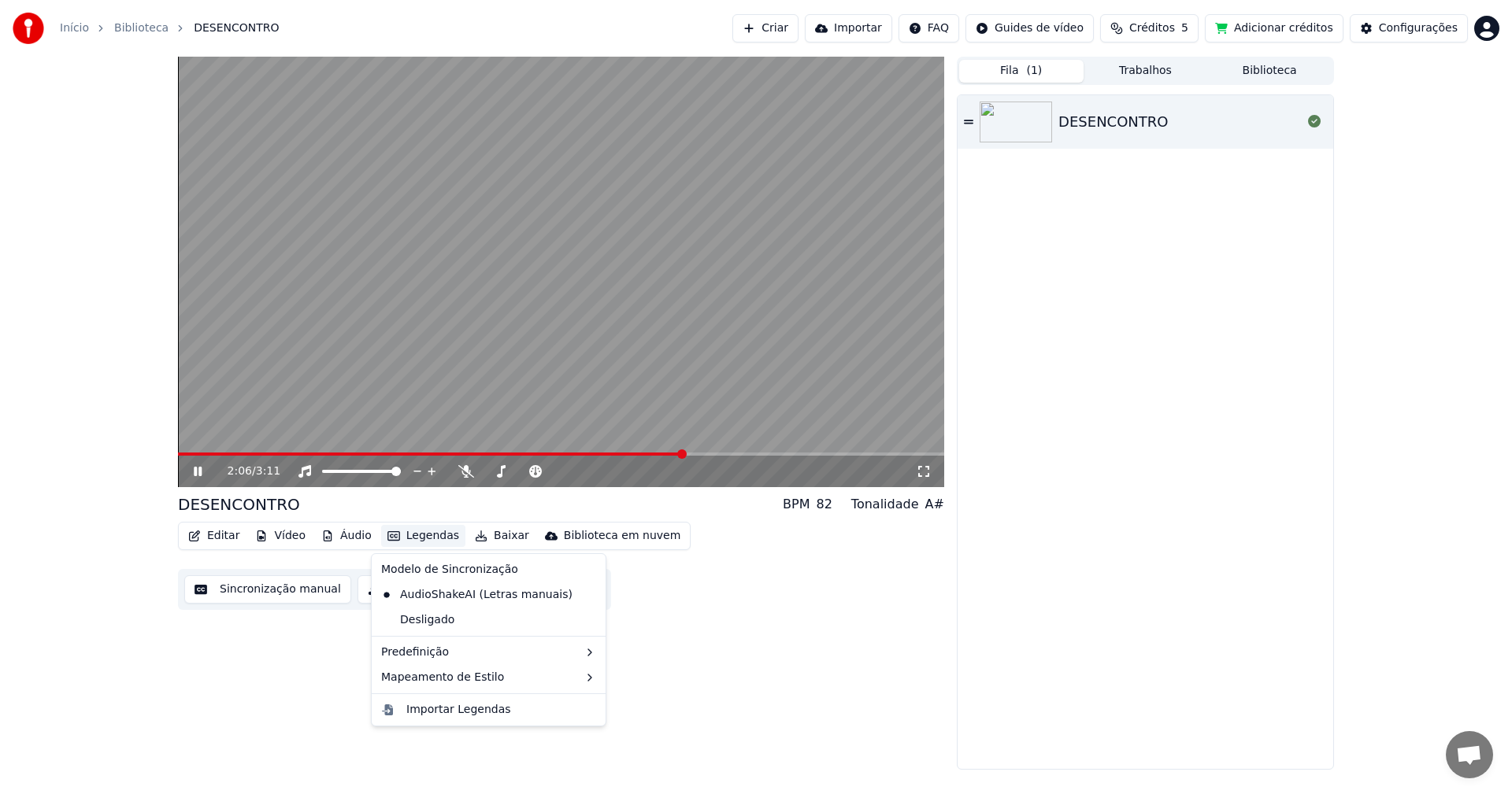
click at [404, 542] on button "Legendas" at bounding box center [422, 535] width 84 height 22
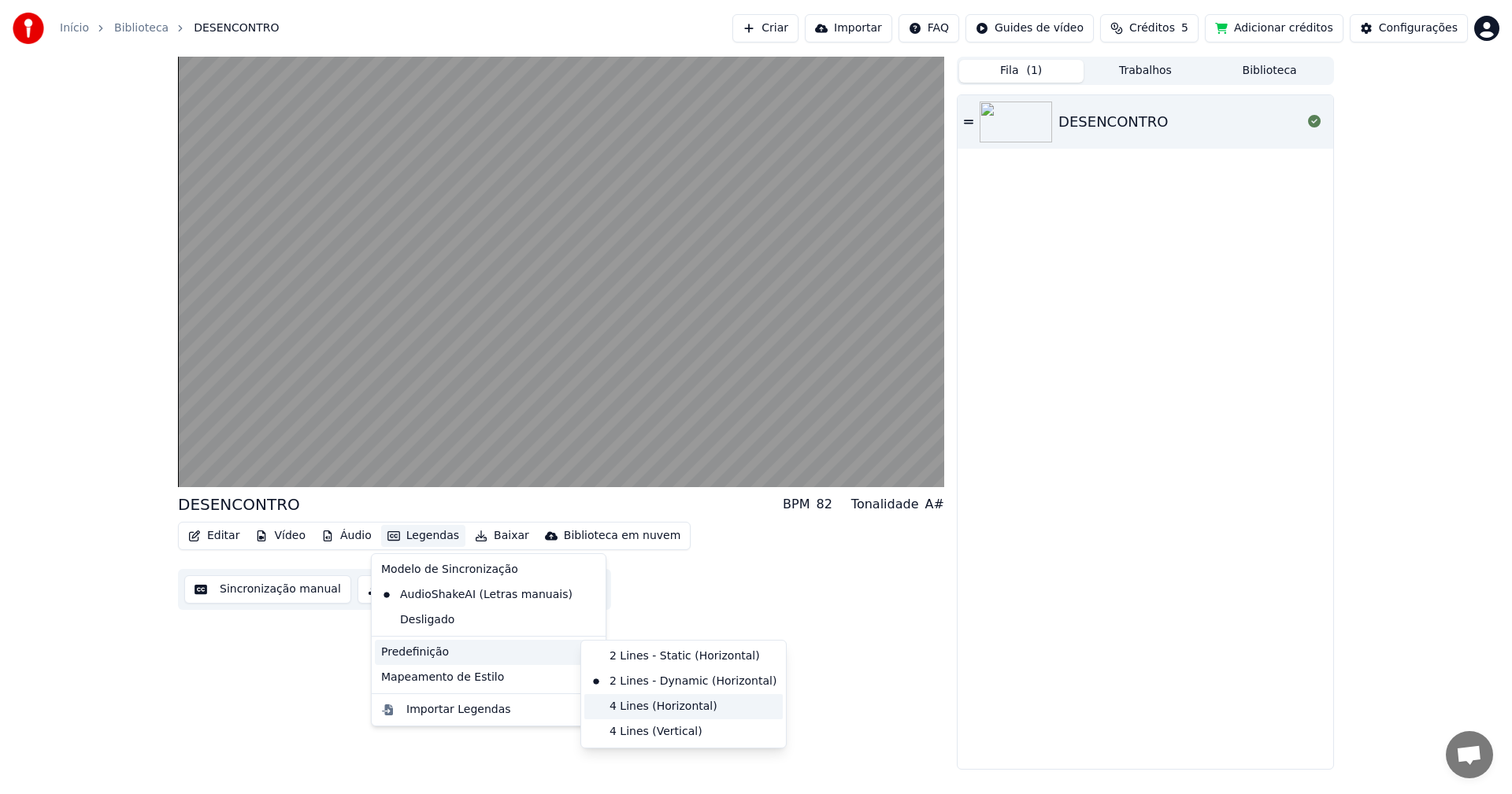
click at [667, 703] on div "4 Lines (Horizontal)" at bounding box center [683, 707] width 199 height 26
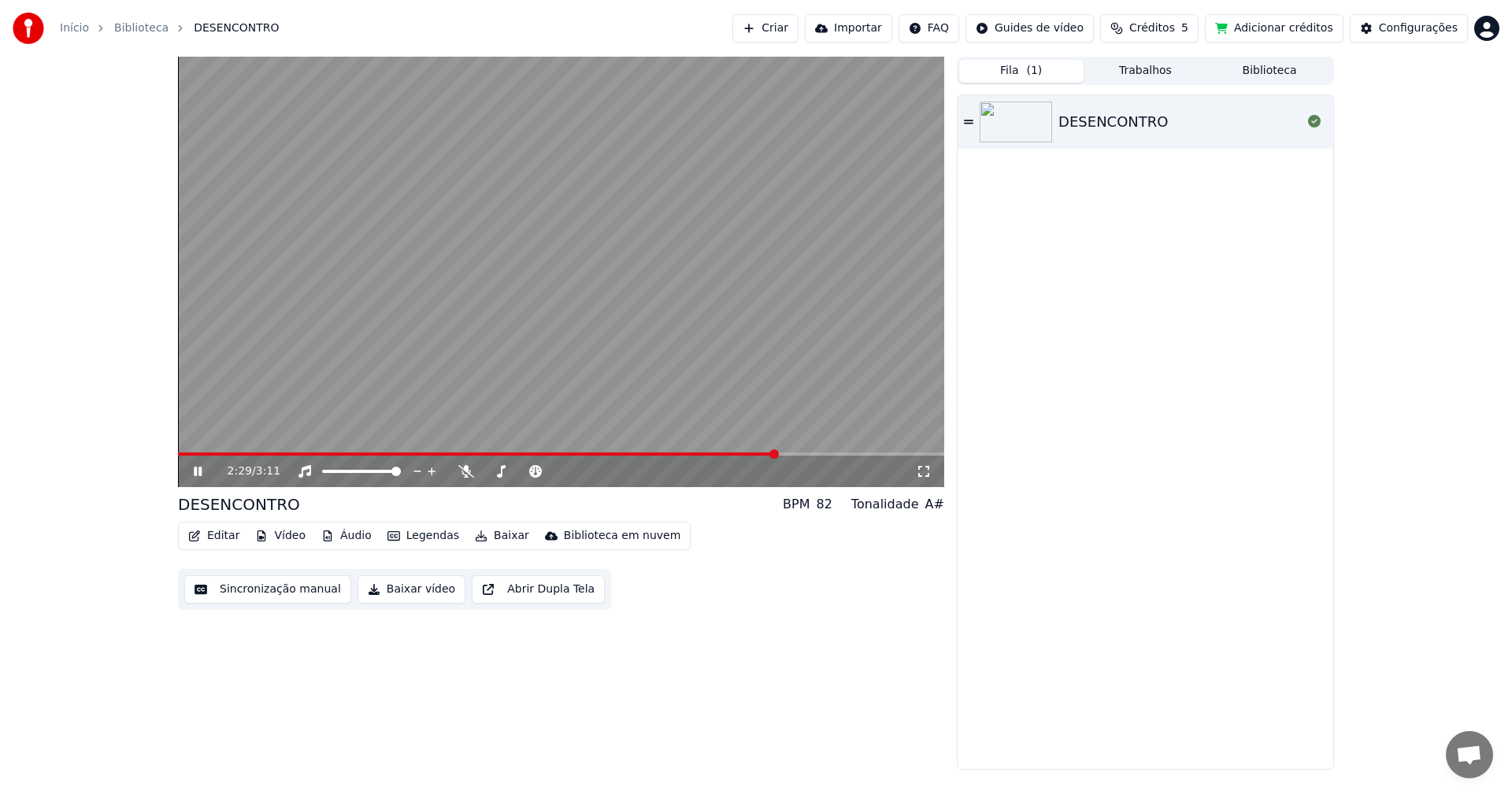
click at [419, 543] on button "Legendas" at bounding box center [422, 535] width 84 height 22
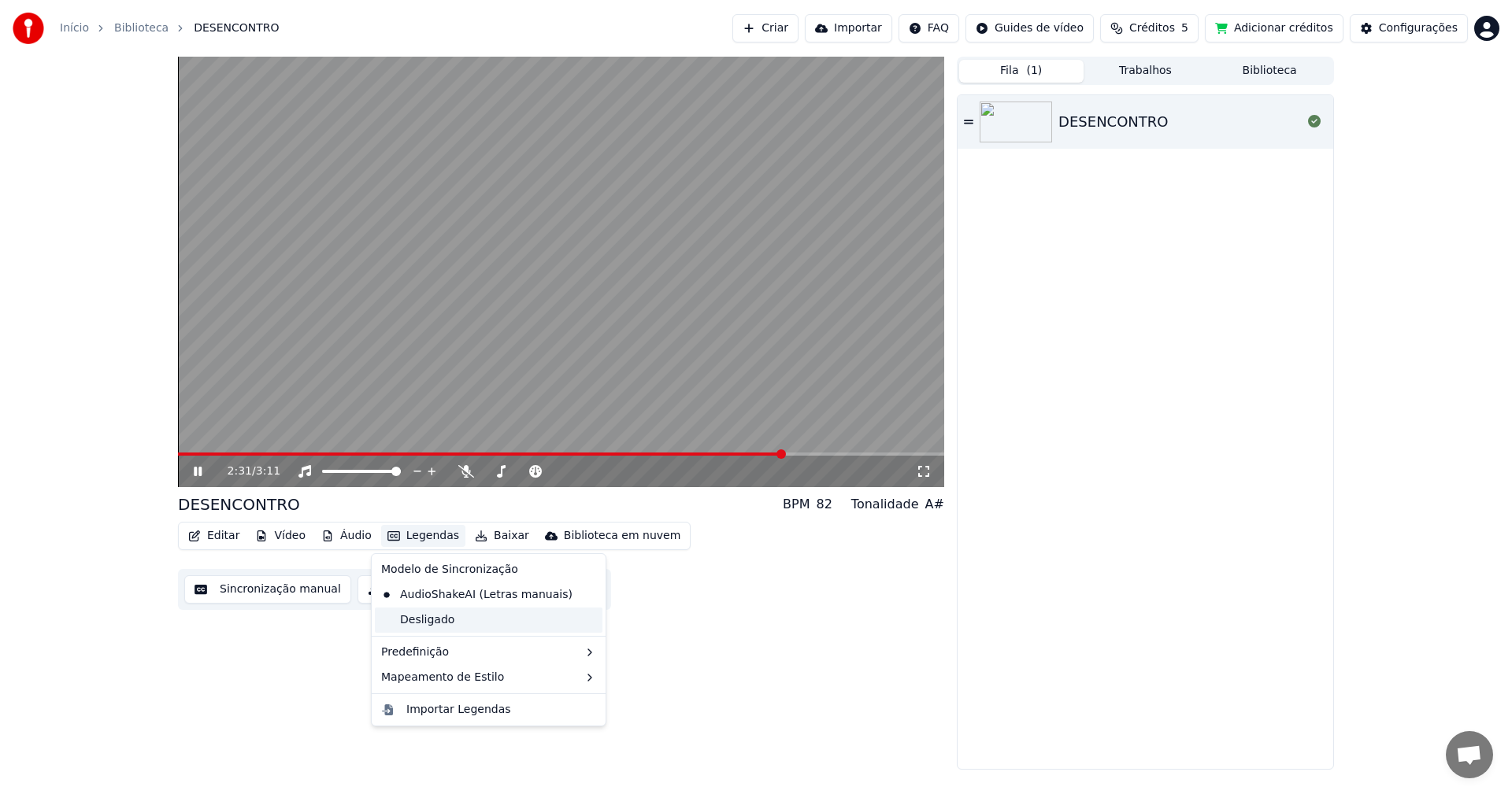
click at [450, 626] on div "Desligado" at bounding box center [488, 620] width 227 height 26
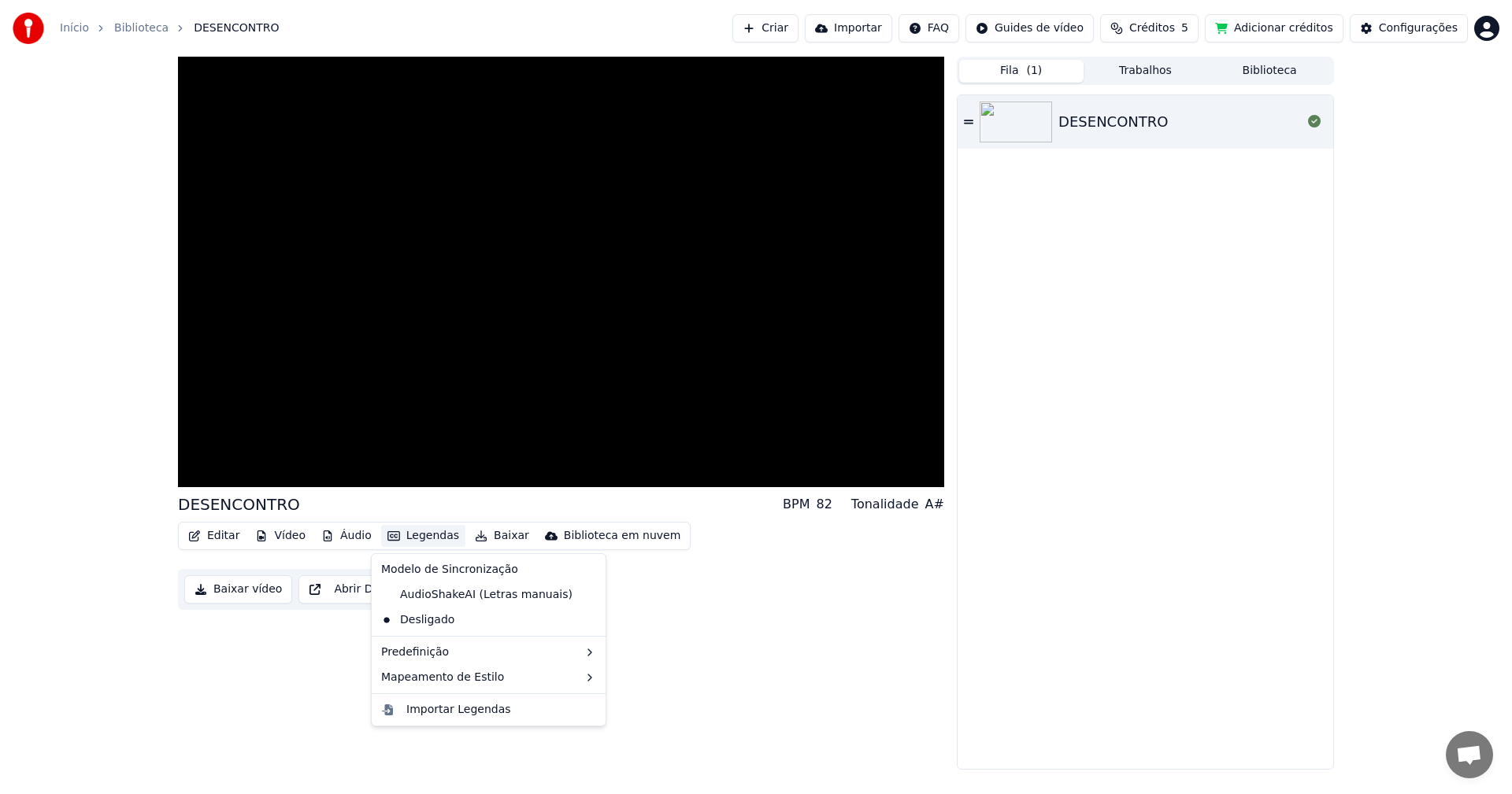
click at [400, 540] on button "Legendas" at bounding box center [422, 535] width 84 height 22
click at [421, 598] on div "AudioShakeAI (Letras manuais)" at bounding box center [476, 594] width 204 height 26
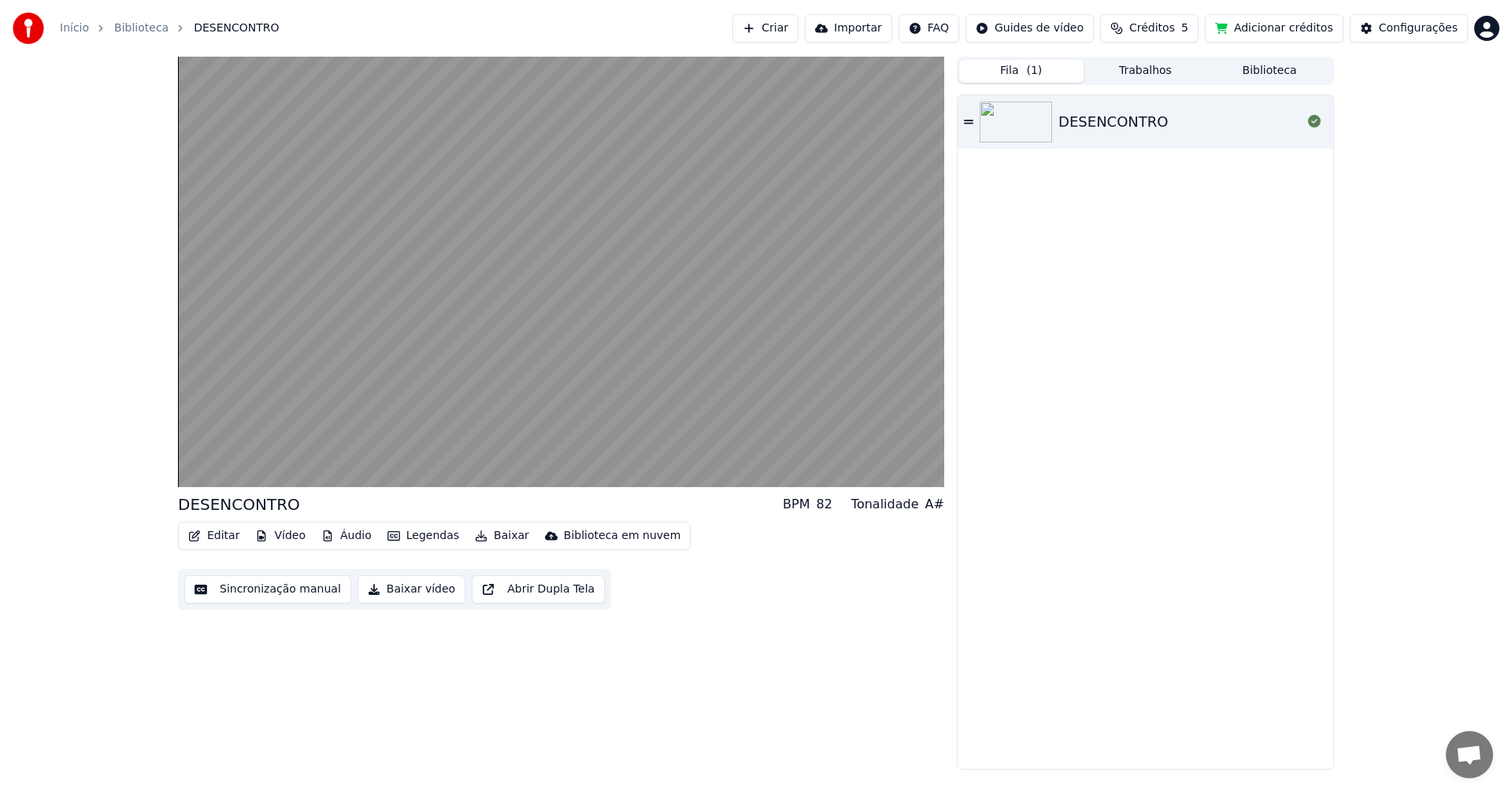
click at [429, 534] on button "Legendas" at bounding box center [422, 535] width 84 height 22
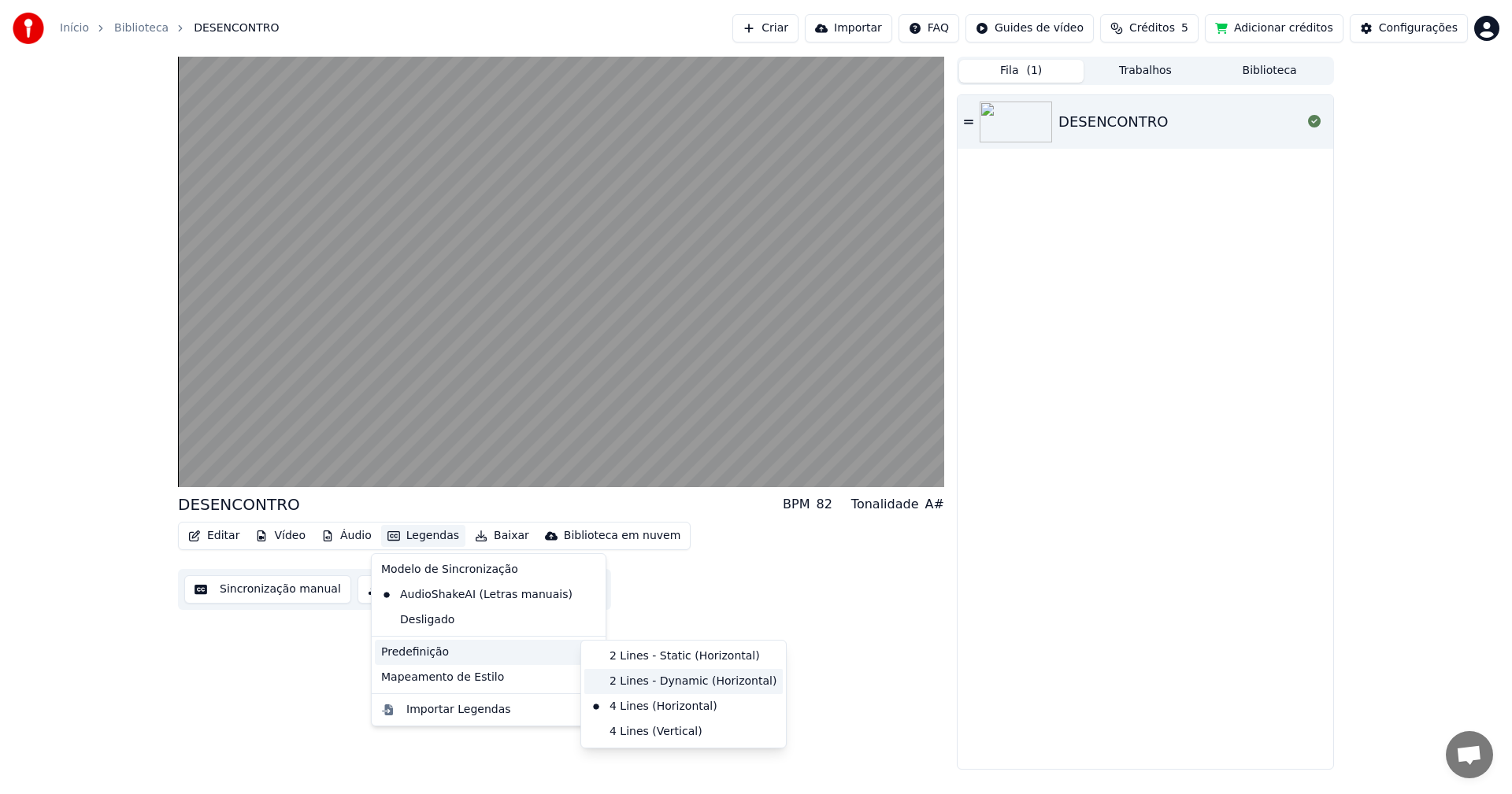
click at [625, 682] on div "2 Lines - Dynamic (Horizontal)" at bounding box center [683, 681] width 199 height 26
